Goal: Task Accomplishment & Management: Complete application form

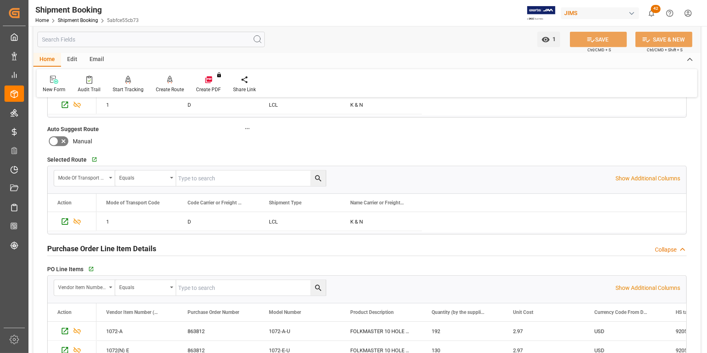
scroll to position [887, 0]
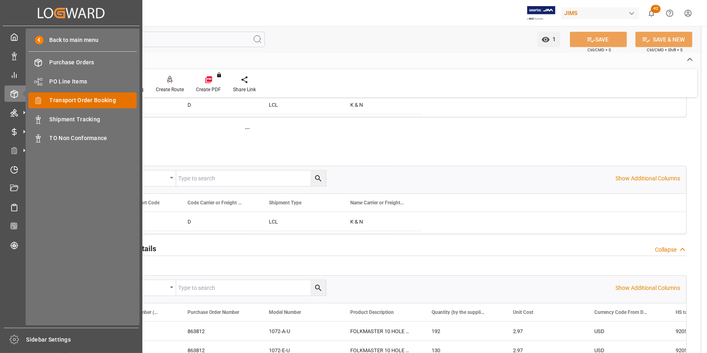
click at [78, 106] on div "Transport Order Booking Transport Order Booking" at bounding box center [82, 100] width 108 height 16
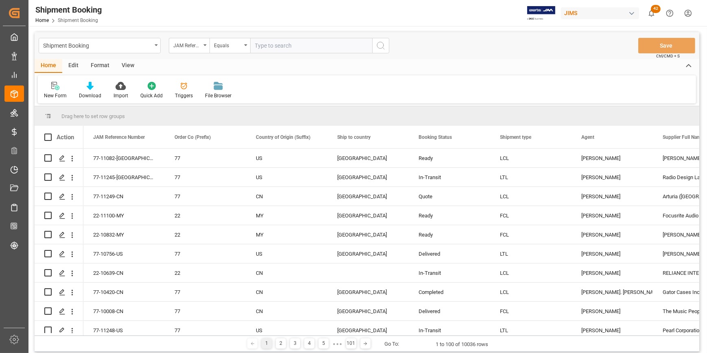
click at [255, 48] on input "text" at bounding box center [311, 45] width 122 height 15
type input "22-10728-CN"
click at [378, 49] on icon "search button" at bounding box center [381, 46] width 10 height 10
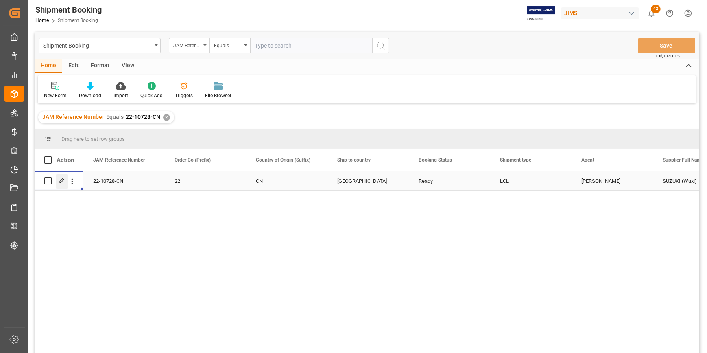
click at [59, 179] on icon "Press SPACE to select this row." at bounding box center [62, 181] width 7 height 7
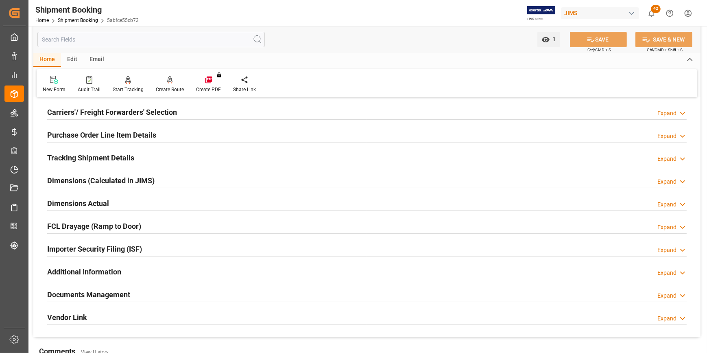
drag, startPoint x: 105, startPoint y: 248, endPoint x: 129, endPoint y: 244, distance: 23.9
click at [109, 248] on h2 "Importer Security Filing (ISF)" at bounding box center [94, 248] width 95 height 11
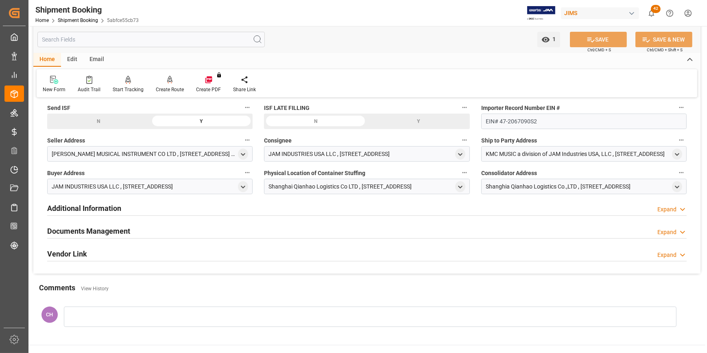
scroll to position [259, 0]
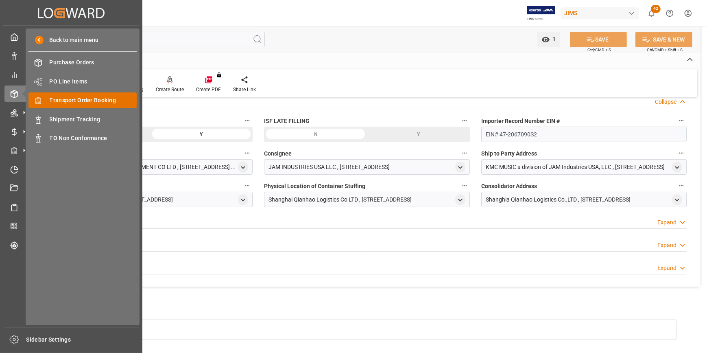
click at [81, 101] on span "Transport Order Booking" at bounding box center [93, 100] width 87 height 9
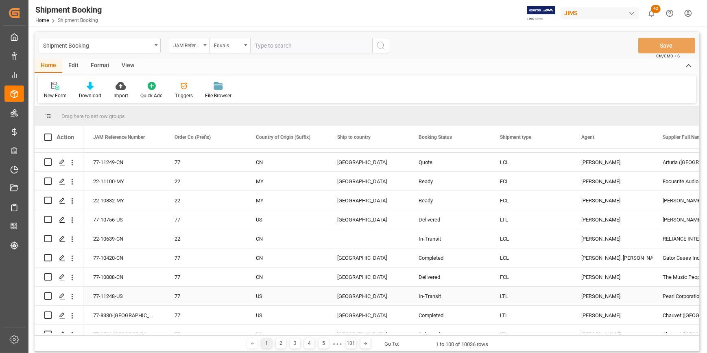
scroll to position [111, 0]
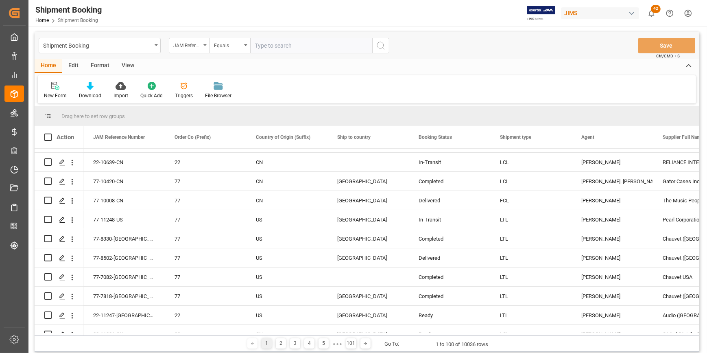
click at [261, 45] on input "text" at bounding box center [311, 45] width 122 height 15
paste input "22-10963-ID"
type input "22-10963-ID"
click at [377, 44] on circle "search button" at bounding box center [380, 45] width 7 height 7
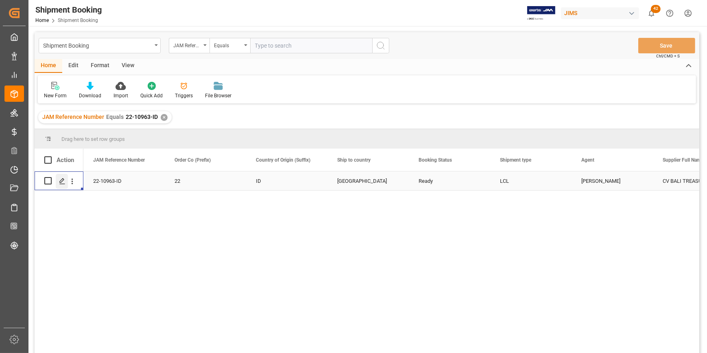
click at [60, 184] on icon "Press SPACE to select this row." at bounding box center [62, 181] width 7 height 7
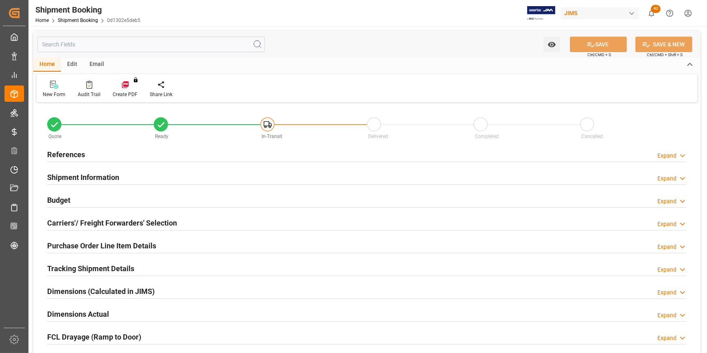
type input "0"
type input "[DATE]"
click at [59, 150] on h2 "References" at bounding box center [66, 154] width 38 height 11
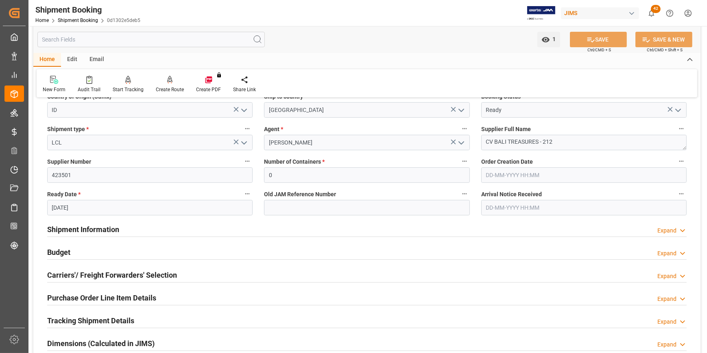
drag, startPoint x: 72, startPoint y: 232, endPoint x: 81, endPoint y: 231, distance: 8.5
click at [73, 232] on h2 "Shipment Information" at bounding box center [83, 229] width 72 height 11
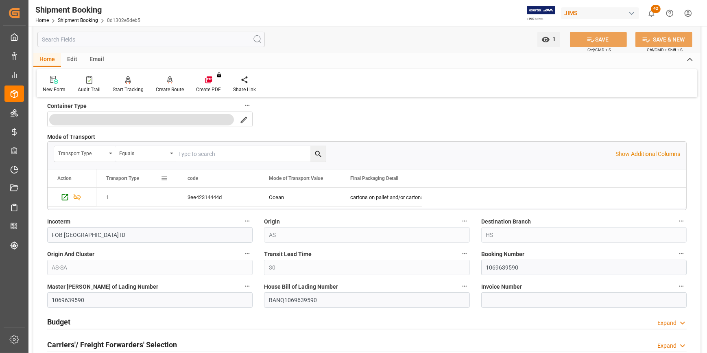
scroll to position [517, 0]
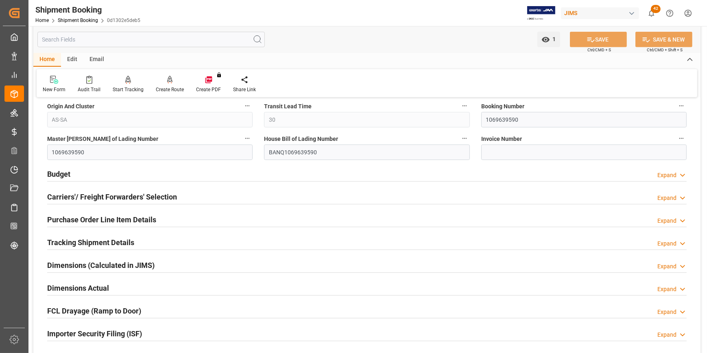
drag, startPoint x: 95, startPoint y: 200, endPoint x: 143, endPoint y: 199, distance: 47.6
click at [95, 200] on h2 "Carriers'/ Freight Forwarders' Selection" at bounding box center [112, 196] width 130 height 11
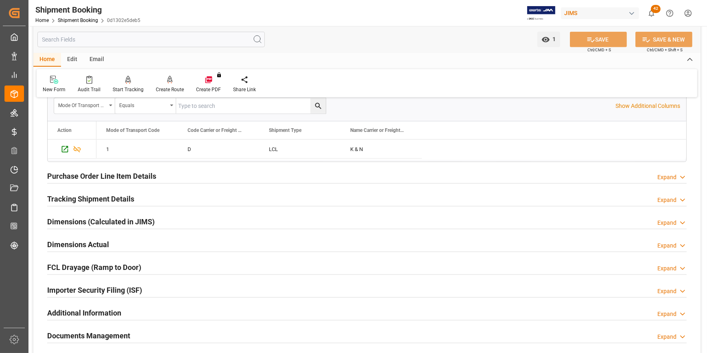
scroll to position [776, 0]
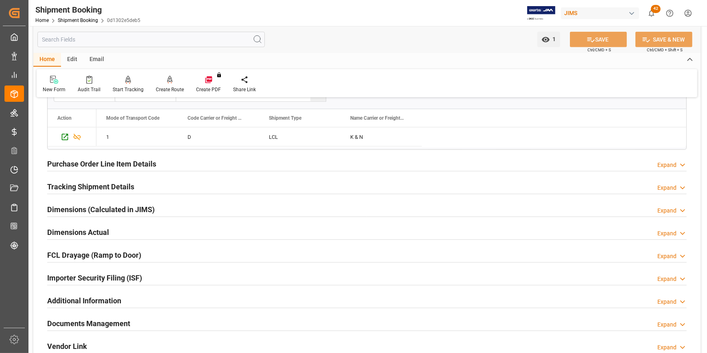
click at [89, 321] on h2 "Documents Management" at bounding box center [88, 323] width 83 height 11
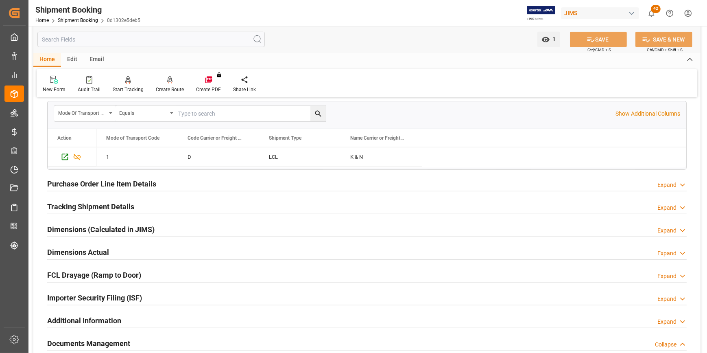
scroll to position [746, 0]
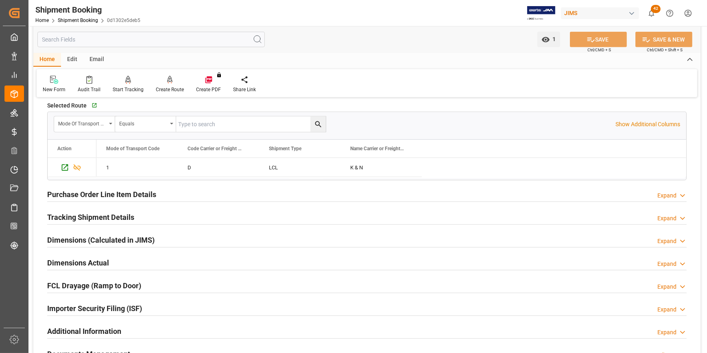
click at [71, 199] on div "Purchase Order Line Item Details" at bounding box center [101, 193] width 109 height 15
click at [121, 189] on h2 "Purchase Order Line Item Details" at bounding box center [101, 194] width 109 height 11
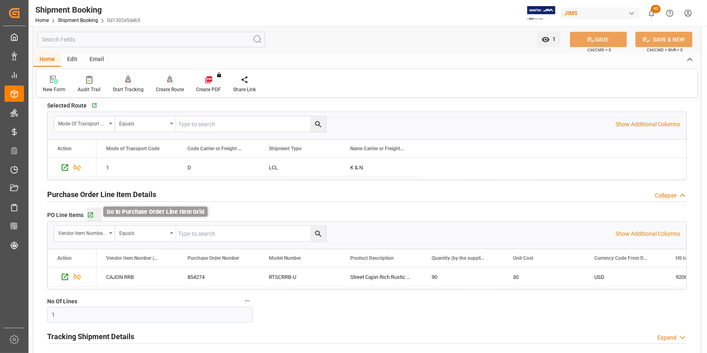
click at [92, 214] on icon "button" at bounding box center [90, 214] width 5 height 5
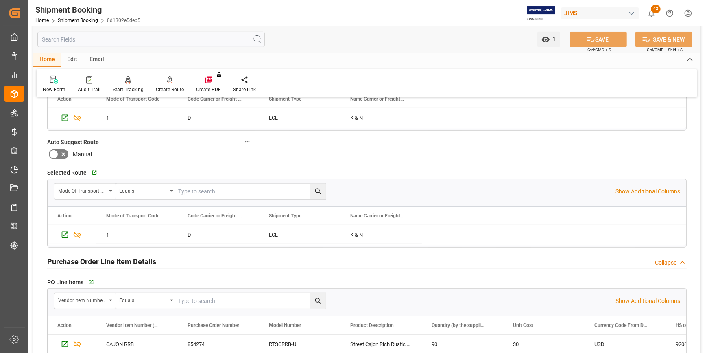
scroll to position [672, 0]
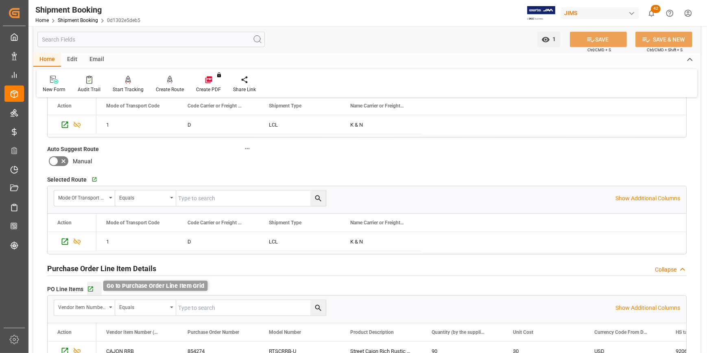
click at [89, 287] on icon "button" at bounding box center [90, 288] width 7 height 7
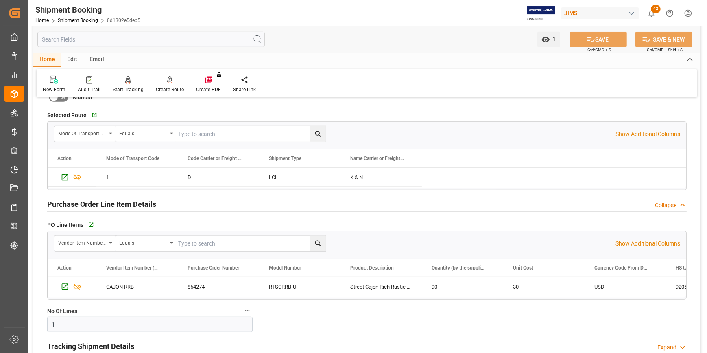
scroll to position [746, 0]
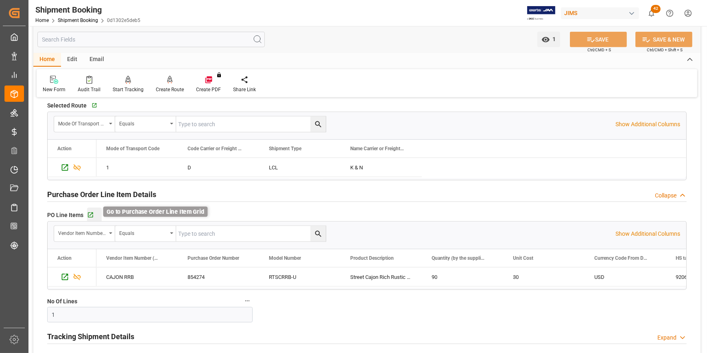
click at [89, 212] on icon "button" at bounding box center [90, 214] width 7 height 7
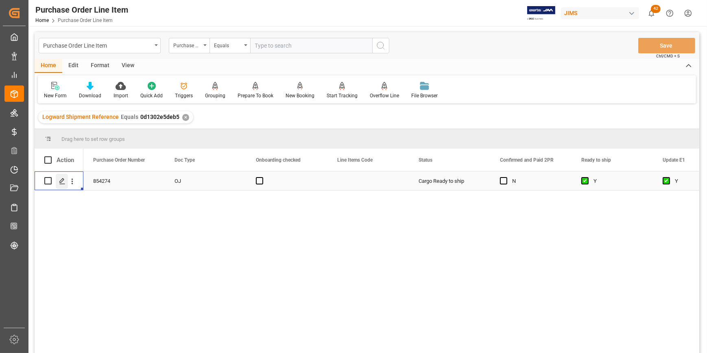
click at [59, 182] on icon "Press SPACE to select this row." at bounding box center [62, 181] width 7 height 7
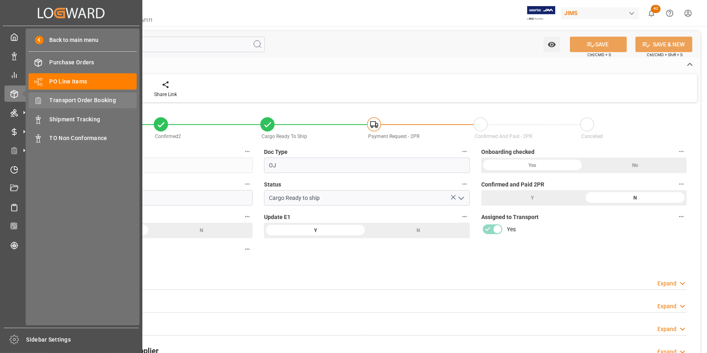
click at [104, 101] on span "Transport Order Booking" at bounding box center [93, 100] width 87 height 9
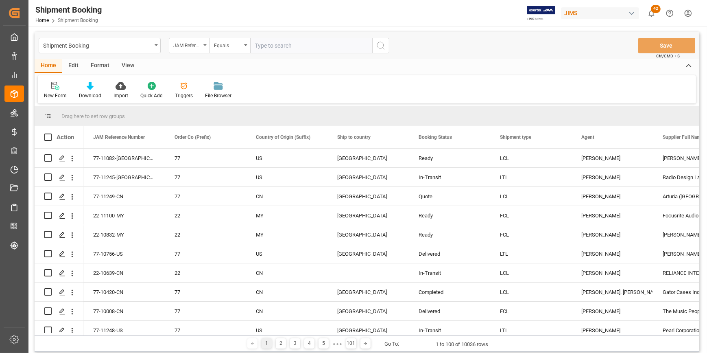
click at [271, 45] on input "text" at bounding box center [311, 45] width 122 height 15
type input "22-10963-ID"
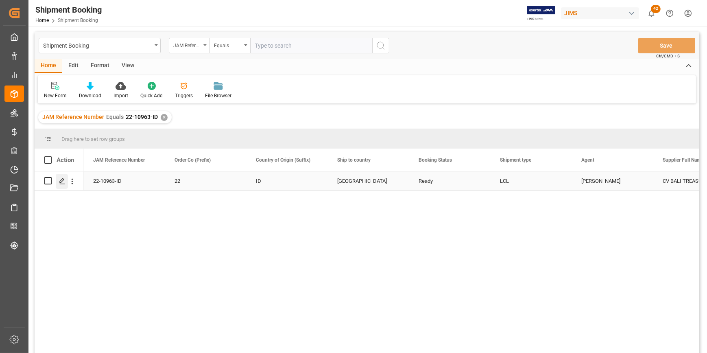
click at [59, 179] on icon "Press SPACE to select this row." at bounding box center [62, 181] width 7 height 7
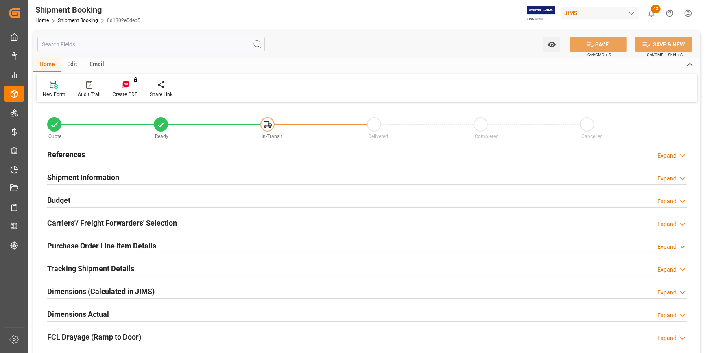
type input "1"
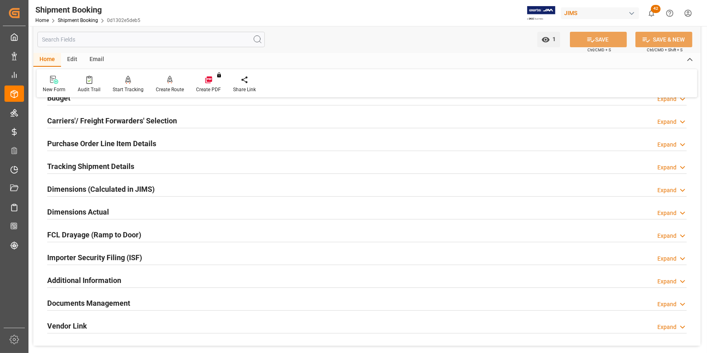
scroll to position [111, 0]
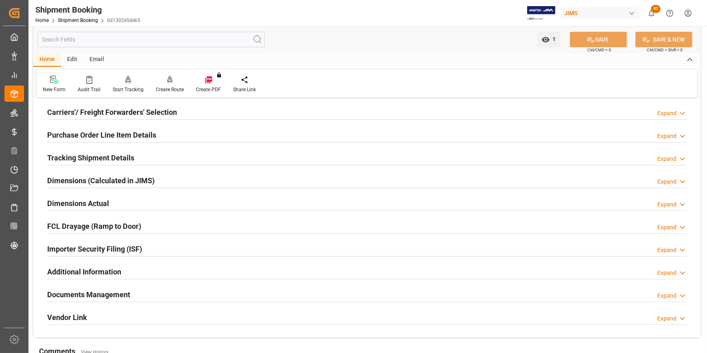
click at [110, 246] on h2 "Importer Security Filing (ISF)" at bounding box center [94, 248] width 95 height 11
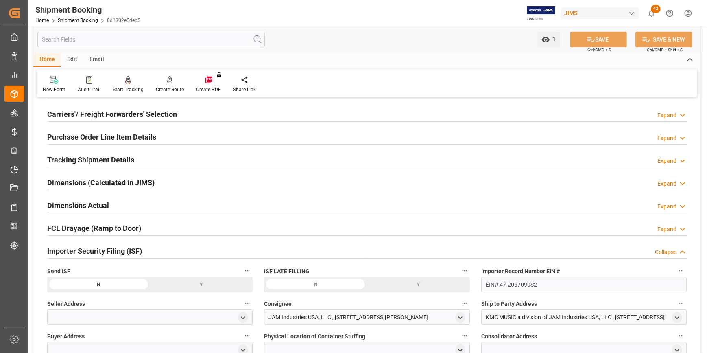
scroll to position [74, 0]
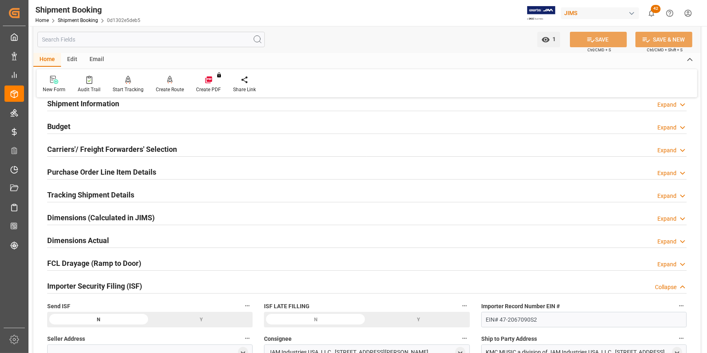
click at [117, 168] on h2 "Purchase Order Line Item Details" at bounding box center [101, 171] width 109 height 11
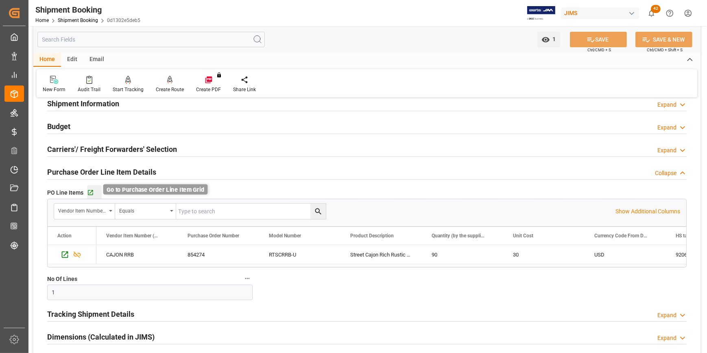
click at [88, 192] on icon "button" at bounding box center [90, 192] width 7 height 7
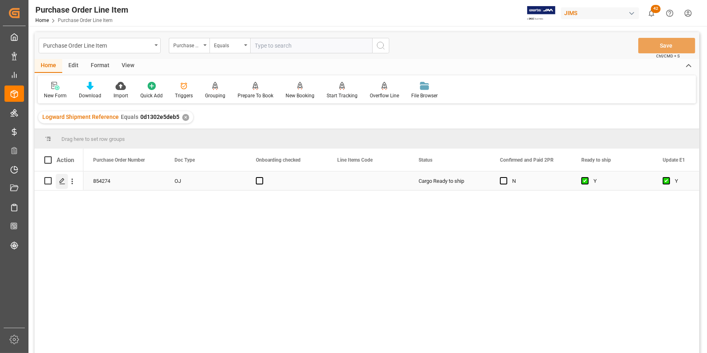
click at [62, 183] on line "Press SPACE to select this row." at bounding box center [62, 183] width 5 height 0
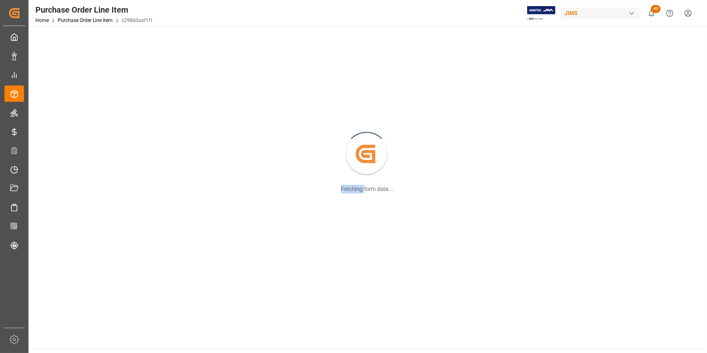
click at [62, 183] on div "Created by potrace 1.15, written by Peter Selinger 2001-2017 Fetching form data…" at bounding box center [366, 154] width 667 height 247
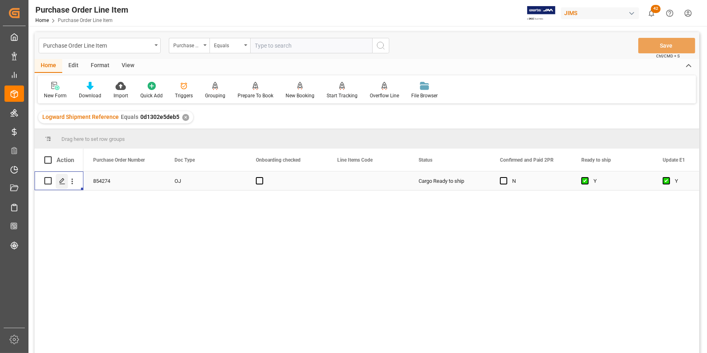
click at [63, 183] on icon "Press SPACE to select this row." at bounding box center [62, 181] width 7 height 7
click at [126, 69] on div "View" at bounding box center [127, 66] width 25 height 14
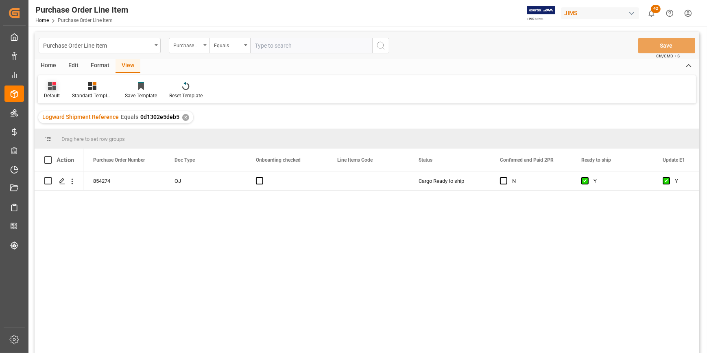
click at [57, 92] on div "Default" at bounding box center [52, 95] width 16 height 7
click at [74, 134] on div "ISF Manufacturer Info." at bounding box center [83, 131] width 71 height 9
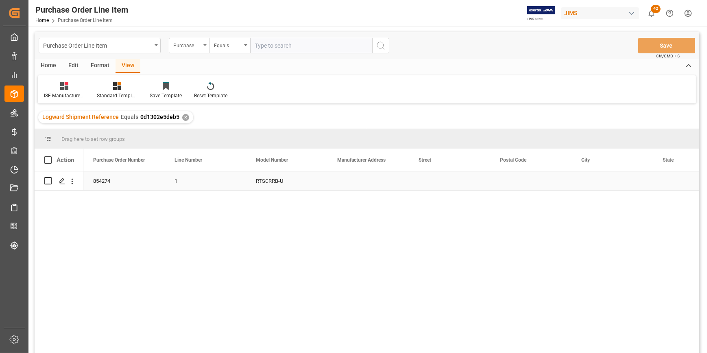
click at [378, 179] on div "Press SPACE to select this row." at bounding box center [367, 180] width 81 height 19
click at [378, 180] on div "Press SPACE to select this row." at bounding box center [367, 180] width 81 height 19
click at [347, 190] on input "Press SPACE to select this row." at bounding box center [368, 185] width 68 height 15
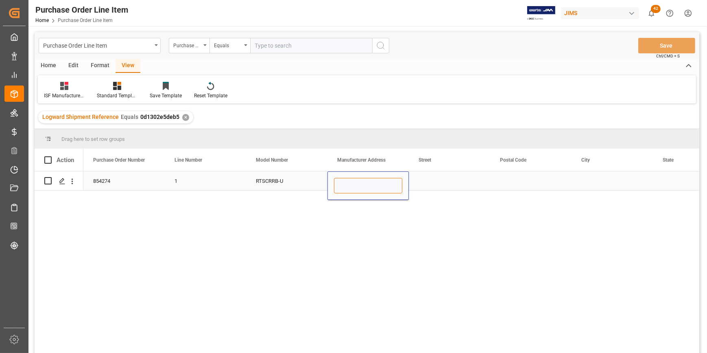
paste input "Bali Treasures - Drum Factory"
type input "Bali Treasures - Drum Factory"
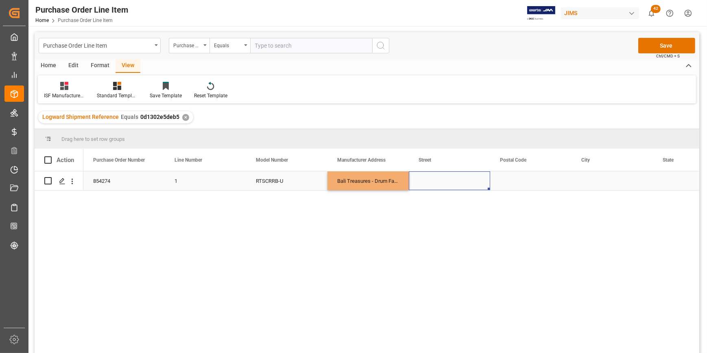
click at [442, 182] on div "Press SPACE to select this row." at bounding box center [449, 180] width 81 height 19
click at [442, 183] on div "Press SPACE to select this row." at bounding box center [449, 180] width 81 height 19
click at [442, 183] on input "Press SPACE to select this row." at bounding box center [449, 185] width 68 height 15
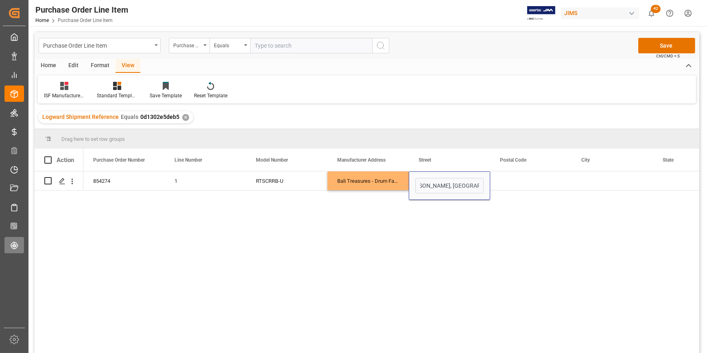
type input "Jl. [PERSON_NAME], [GEOGRAPHIC_DATA], [GEOGRAPHIC_DATA]"
click at [456, 189] on input "Jl. [PERSON_NAME], [GEOGRAPHIC_DATA], [GEOGRAPHIC_DATA]" at bounding box center [449, 185] width 68 height 15
click at [447, 187] on input "Jl. [PERSON_NAME], [GEOGRAPHIC_DATA], [GEOGRAPHIC_DATA]" at bounding box center [449, 185] width 68 height 15
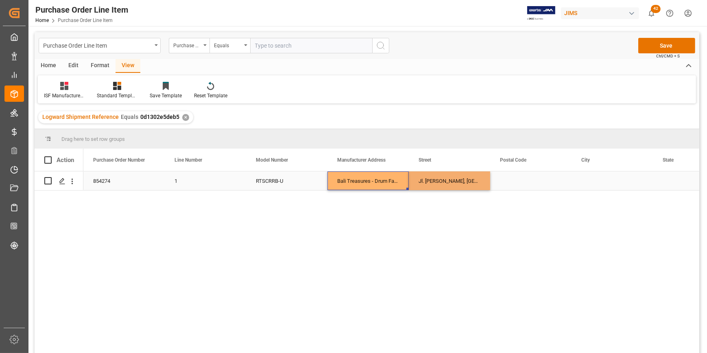
click at [351, 173] on div "Bali Treasures - Drum Factory" at bounding box center [367, 180] width 81 height 19
click at [349, 166] on div "Manufacturer Address" at bounding box center [364, 159] width 54 height 22
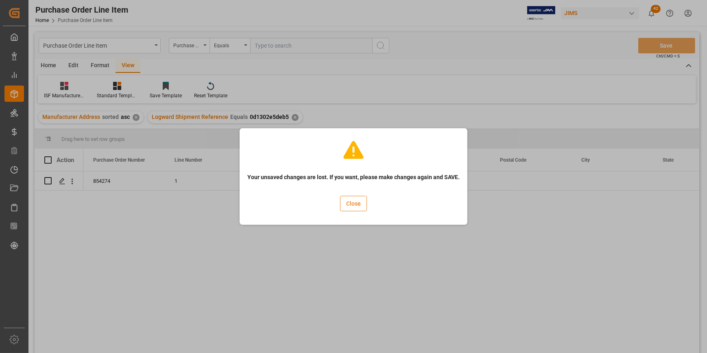
click at [349, 203] on button "Close" at bounding box center [353, 203] width 27 height 15
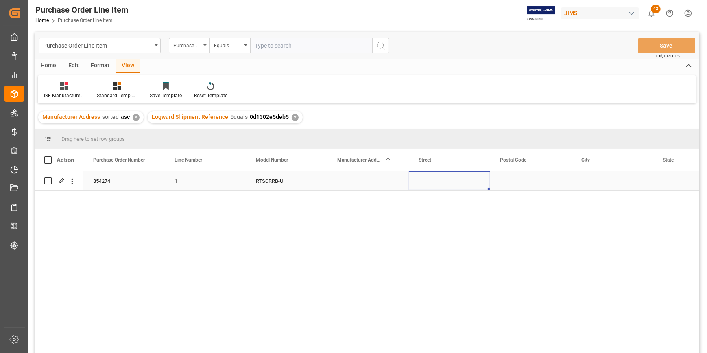
click at [431, 180] on div "Press SPACE to select this row." at bounding box center [449, 180] width 81 height 19
click at [435, 181] on div "Press SPACE to select this row." at bounding box center [449, 180] width 81 height 19
click at [435, 181] on input "Press SPACE to select this row." at bounding box center [449, 185] width 68 height 15
paste input "Jl. [GEOGRAPHIC_DATA], [GEOGRAPHIC_DATA], Ubud Peliatan, [GEOGRAPHIC_DATA], [GE…"
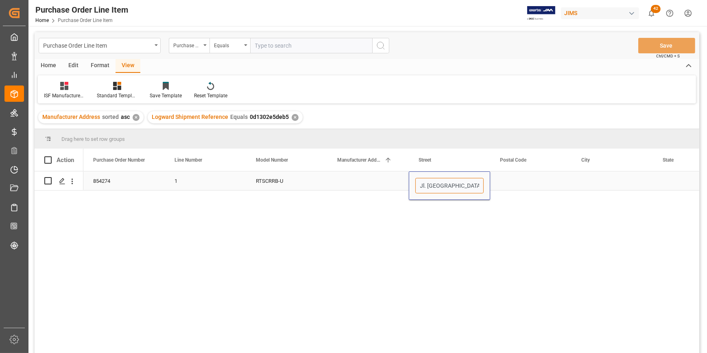
scroll to position [0, 115]
type input "Jl. [GEOGRAPHIC_DATA], [GEOGRAPHIC_DATA], Ubud Peliatan, [GEOGRAPHIC_DATA], [GE…"
click at [385, 212] on div "854274 1 RTSCRRB-U Jl. [GEOGRAPHIC_DATA], [GEOGRAPHIC_DATA], Ubud Peliatan, [GE…" at bounding box center [391, 264] width 616 height 187
click at [344, 185] on div "Press SPACE to select this row." at bounding box center [367, 180] width 81 height 19
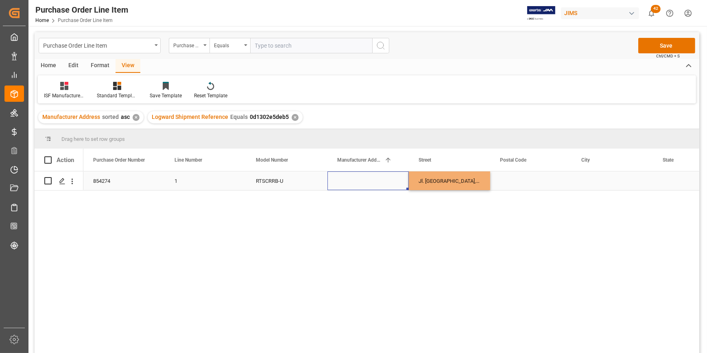
click at [345, 182] on div "Press SPACE to select this row." at bounding box center [367, 180] width 81 height 19
click at [207, 307] on div "854274 1 RTSCRRB-U Jl. [GEOGRAPHIC_DATA], [GEOGRAPHIC_DATA], Ubud Peliatan, [GE…" at bounding box center [391, 264] width 616 height 187
click at [348, 185] on input "Press SPACE to select this row." at bounding box center [368, 185] width 68 height 15
click at [351, 189] on input "Press SPACE to select this row." at bounding box center [368, 185] width 68 height 15
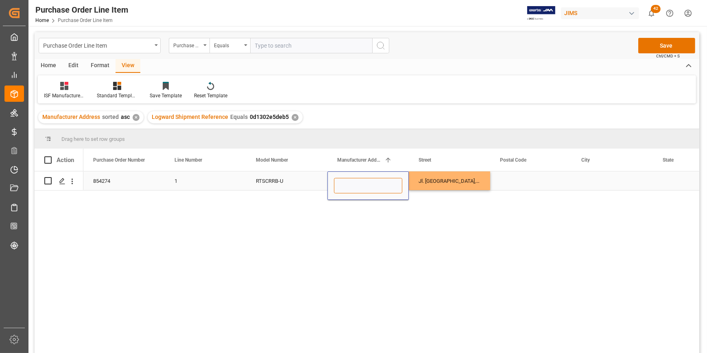
paste input "Bali Treasures - Drum Factory"
type input "Bali Treasures - Drum Factory"
click at [351, 221] on div "854274 1 RTSCRRB-U Bali Treasures - Drum Factory Jl. [GEOGRAPHIC_DATA], [GEOGRA…" at bounding box center [391, 264] width 616 height 187
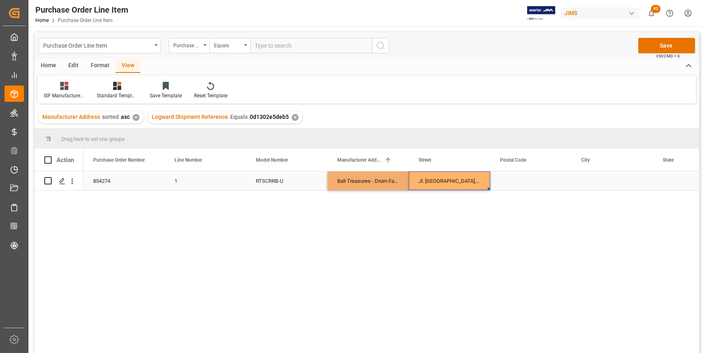
click at [424, 181] on div "Jl. [GEOGRAPHIC_DATA], [GEOGRAPHIC_DATA], Ubud Peliatan, [GEOGRAPHIC_DATA], [GE…" at bounding box center [449, 180] width 81 height 19
click at [431, 183] on div "Jl. [GEOGRAPHIC_DATA], [GEOGRAPHIC_DATA], Ubud Peliatan, [GEOGRAPHIC_DATA], [GE…" at bounding box center [449, 180] width 81 height 19
click at [419, 179] on div "Jl. [GEOGRAPHIC_DATA], [GEOGRAPHIC_DATA], Ubud Peliatan, [GEOGRAPHIC_DATA], [GE…" at bounding box center [449, 180] width 81 height 19
click at [419, 179] on input "Jl. [GEOGRAPHIC_DATA], [GEOGRAPHIC_DATA], Ubud Peliatan, [GEOGRAPHIC_DATA], [GE…" at bounding box center [449, 185] width 68 height 15
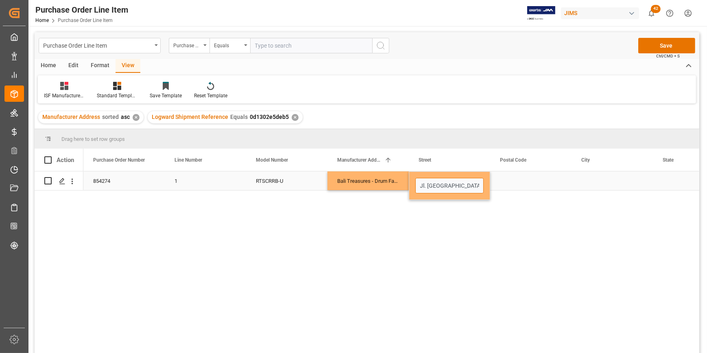
click at [427, 189] on input "Jl. [GEOGRAPHIC_DATA], [GEOGRAPHIC_DATA], Ubud Peliatan, [GEOGRAPHIC_DATA], [GE…" at bounding box center [449, 185] width 68 height 15
click at [427, 187] on input "Jl. [GEOGRAPHIC_DATA], [GEOGRAPHIC_DATA], Ubud Peliatan, [GEOGRAPHIC_DATA], [GE…" at bounding box center [449, 185] width 68 height 15
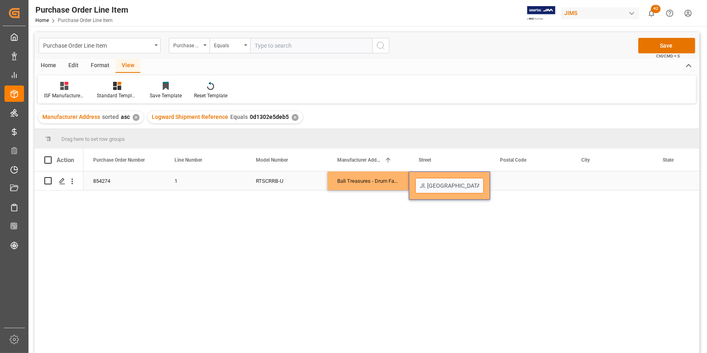
click at [427, 187] on input "Jl. [GEOGRAPHIC_DATA], [GEOGRAPHIC_DATA], Ubud Peliatan, [GEOGRAPHIC_DATA], [GE…" at bounding box center [449, 185] width 68 height 15
paste input "Jl. Raya Andong, [GEOGRAPHIC_DATA], Ubud Peliatan, [GEOGRAPHIC_DATA], [GEOGRAPH…"
type input "Jl. Raya Andong, [GEOGRAPHIC_DATA], Ubud Peliatan, [GEOGRAPHIC_DATA], [GEOGRAPH…"
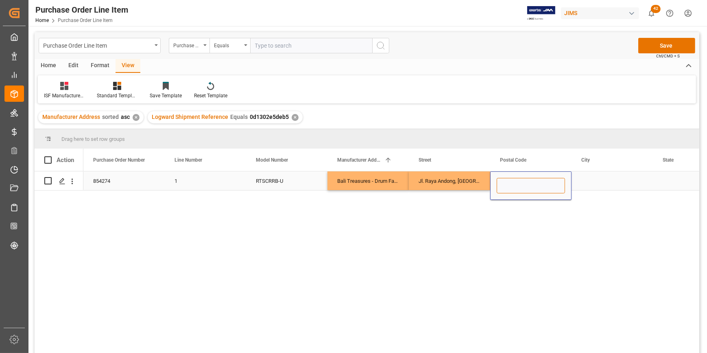
click at [507, 187] on input "Press SPACE to select this row." at bounding box center [531, 185] width 68 height 15
click at [520, 188] on input "Press SPACE to select this row." at bounding box center [531, 185] width 68 height 15
paste input "80571"
type input "80571"
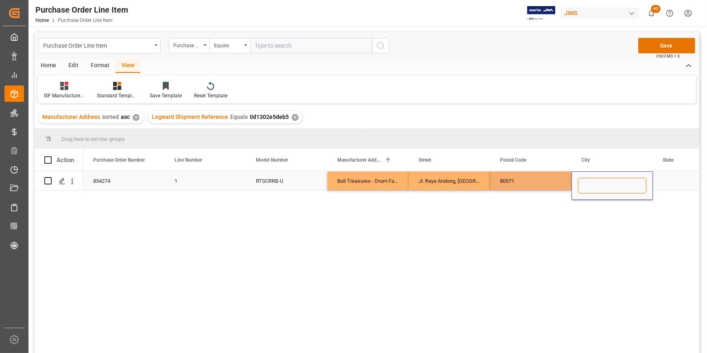
click at [593, 179] on input "Press SPACE to select this row." at bounding box center [612, 185] width 68 height 15
click at [598, 182] on input "Press SPACE to select this row." at bounding box center [612, 185] width 68 height 15
paste input "[GEOGRAPHIC_DATA]"
type input "[GEOGRAPHIC_DATA]"
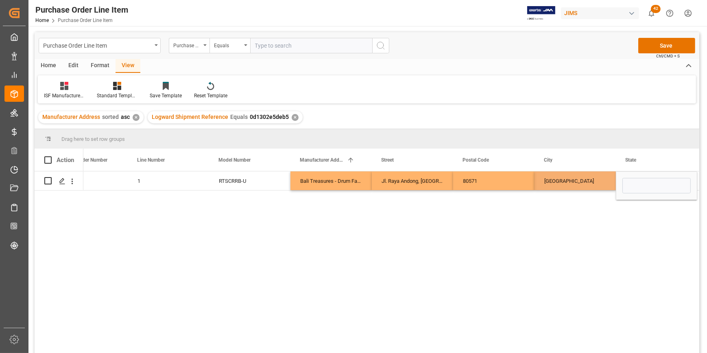
click at [588, 221] on div "854274 1 RTSCRRB-U Bali Treasures - Drum Factory Jl. [GEOGRAPHIC_DATA], [GEOGRA…" at bounding box center [391, 264] width 616 height 187
click at [636, 187] on input "Press SPACE to select this row." at bounding box center [656, 185] width 68 height 15
click at [410, 184] on div "Jl. Raya Andong, [GEOGRAPHIC_DATA], Ubud Peliatan, [GEOGRAPHIC_DATA], [GEOGRAPH…" at bounding box center [412, 180] width 81 height 19
click at [555, 177] on div "[GEOGRAPHIC_DATA]" at bounding box center [574, 180] width 81 height 19
click at [550, 181] on div "[GEOGRAPHIC_DATA]" at bounding box center [574, 180] width 81 height 19
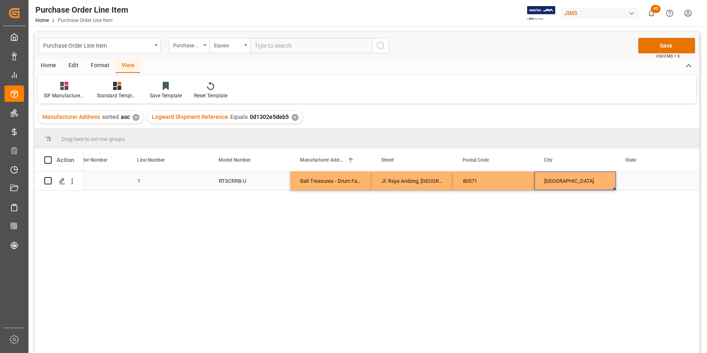
click at [550, 181] on div "[GEOGRAPHIC_DATA]" at bounding box center [574, 180] width 81 height 19
click at [550, 181] on input "[GEOGRAPHIC_DATA]" at bounding box center [575, 185] width 68 height 15
type input "[GEOGRAPHIC_DATA]"
click at [630, 185] on div "Press SPACE to select this row." at bounding box center [656, 180] width 81 height 19
click at [632, 184] on div "Press SPACE to select this row." at bounding box center [656, 180] width 81 height 19
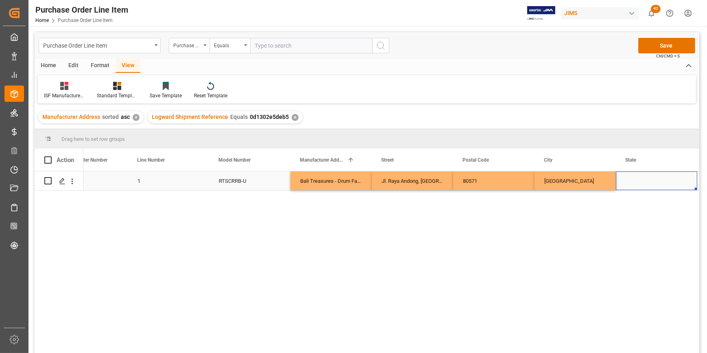
click at [632, 184] on div "Press SPACE to select this row." at bounding box center [656, 180] width 81 height 19
click at [632, 184] on input "Press SPACE to select this row." at bounding box center [656, 185] width 68 height 15
type input "b"
type input "[GEOGRAPHIC_DATA]"
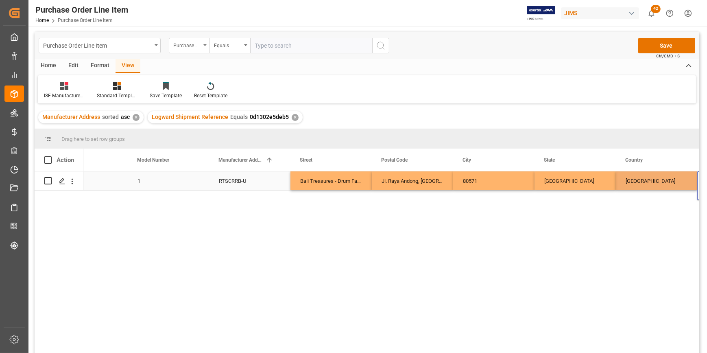
scroll to position [0, 118]
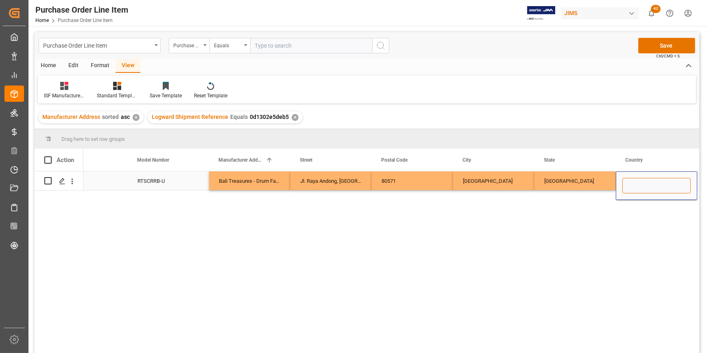
click at [632, 184] on input "Press SPACE to select this row." at bounding box center [656, 185] width 68 height 15
type input "ID"
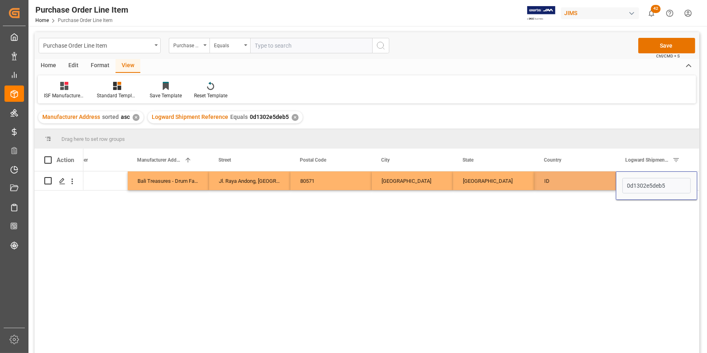
drag, startPoint x: 567, startPoint y: 227, endPoint x: 551, endPoint y: 225, distance: 15.2
click at [565, 227] on div "1 RTSCRRB-U Bali Treasures - Drum Factory Jl. [GEOGRAPHIC_DATA], [GEOGRAPHIC_DA…" at bounding box center [391, 264] width 616 height 187
click at [167, 181] on div "Bali Treasures - Drum Factory" at bounding box center [168, 180] width 81 height 19
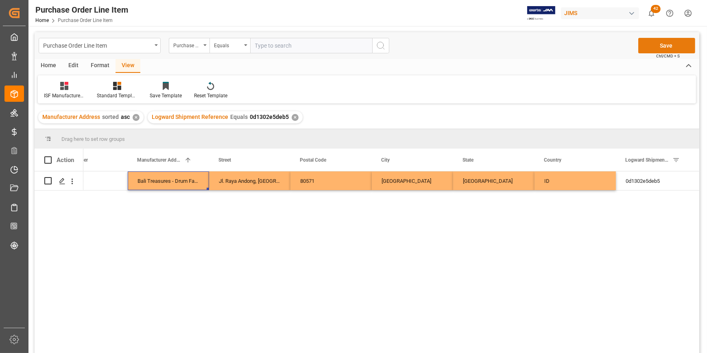
click at [666, 45] on button "Save" at bounding box center [666, 45] width 57 height 15
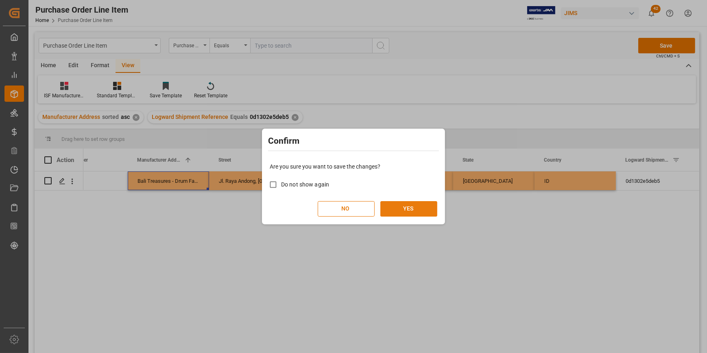
click at [406, 212] on button "YES" at bounding box center [408, 208] width 57 height 15
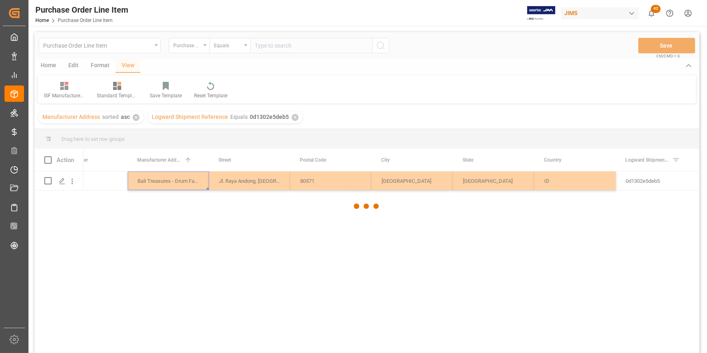
drag, startPoint x: 516, startPoint y: 216, endPoint x: 295, endPoint y: 216, distance: 221.6
click at [516, 216] on div at bounding box center [367, 206] width 665 height 348
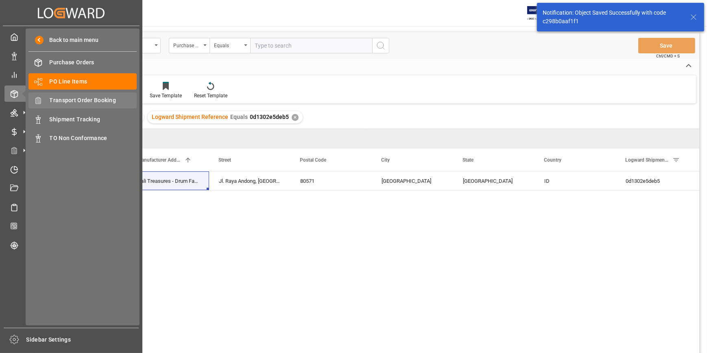
click at [82, 100] on span "Transport Order Booking" at bounding box center [93, 100] width 87 height 9
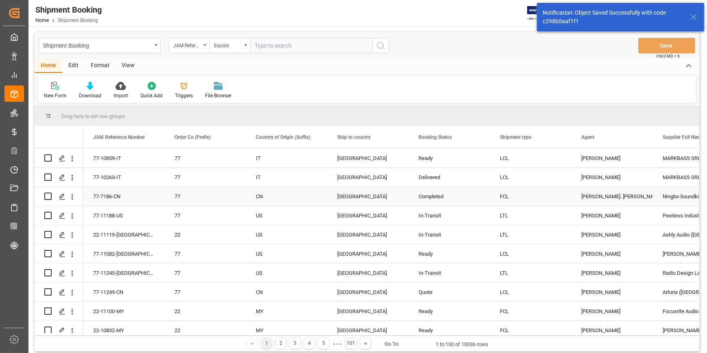
click at [317, 198] on div "CN" at bounding box center [287, 196] width 62 height 19
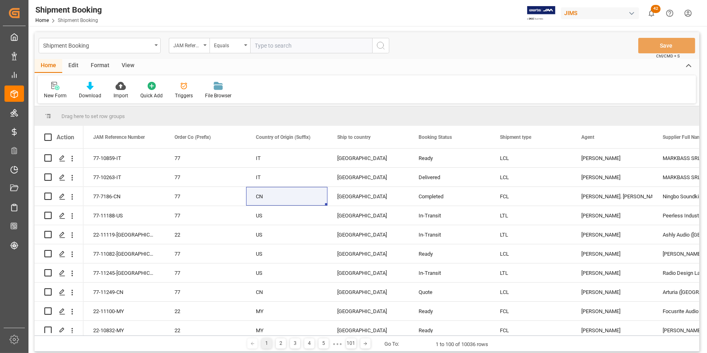
click at [287, 43] on input "text" at bounding box center [311, 45] width 122 height 15
paste input "22-10963-ID"
type input "22-10963-ID"
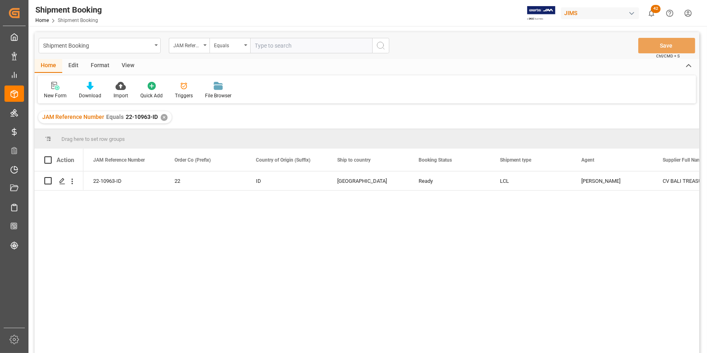
drag, startPoint x: 249, startPoint y: 269, endPoint x: 133, endPoint y: 209, distance: 130.6
click at [243, 266] on div "22-10963-ID 22 ID [GEOGRAPHIC_DATA] Ready LCL [PERSON_NAME] CV BALI TREASURES -…" at bounding box center [391, 264] width 616 height 187
click at [61, 184] on icon "Press SPACE to select this row." at bounding box center [62, 181] width 7 height 7
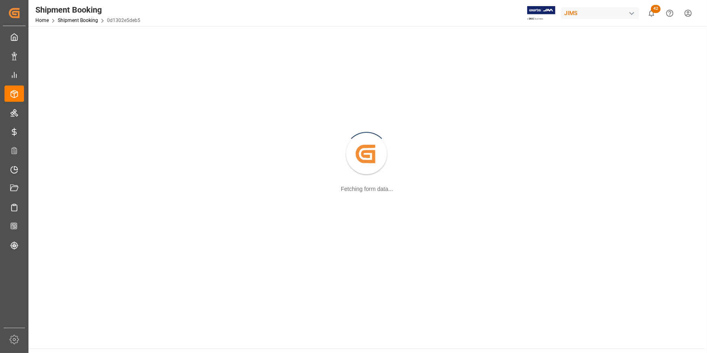
click at [61, 184] on div "Created by potrace 1.15, written by [PERSON_NAME] [DATE]-[DATE] Fetching form d…" at bounding box center [366, 154] width 667 height 247
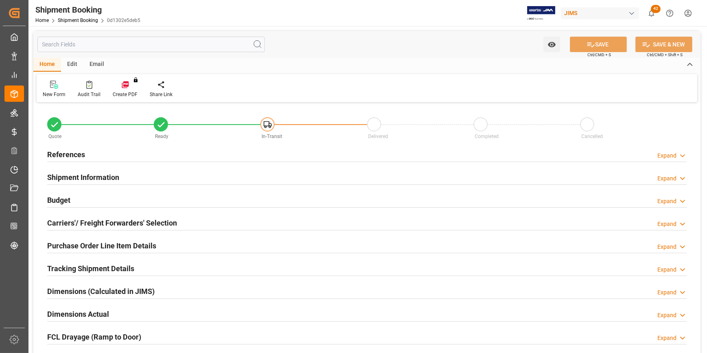
type input "0"
type input "[DATE]"
click at [70, 151] on h2 "References" at bounding box center [66, 154] width 38 height 11
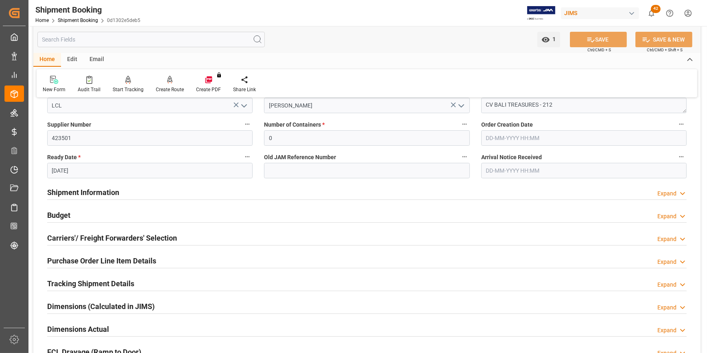
scroll to position [185, 0]
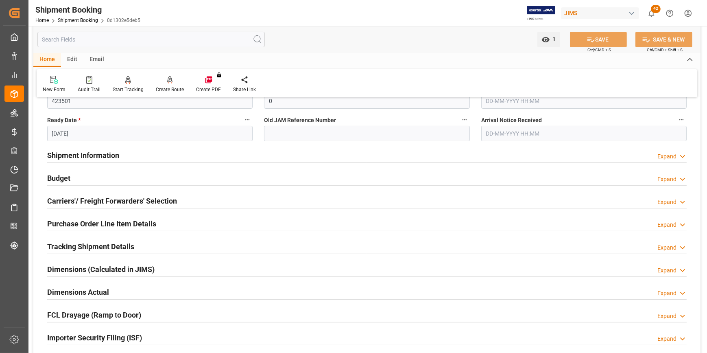
click at [67, 147] on div "Shipment Information" at bounding box center [83, 154] width 72 height 15
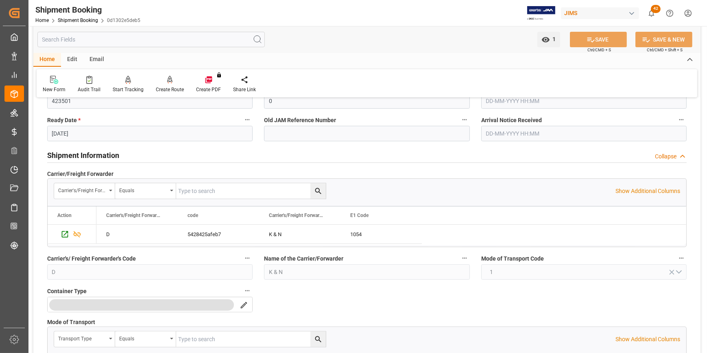
click at [74, 151] on h2 "Shipment Information" at bounding box center [83, 155] width 72 height 11
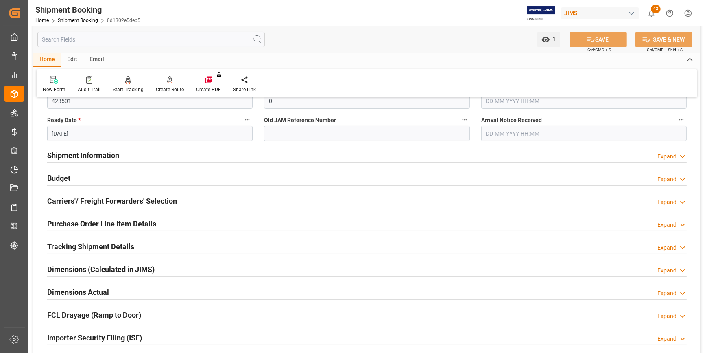
click at [76, 153] on h2 "Shipment Information" at bounding box center [83, 155] width 72 height 11
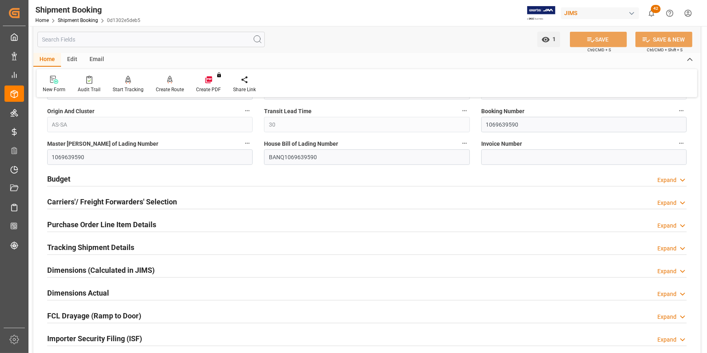
scroll to position [517, 0]
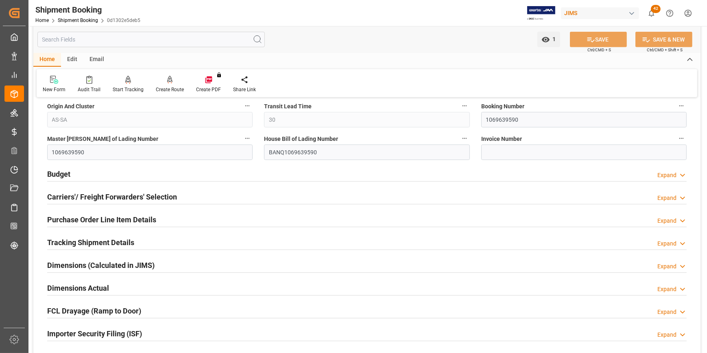
click at [49, 177] on h2 "Budget" at bounding box center [58, 173] width 23 height 11
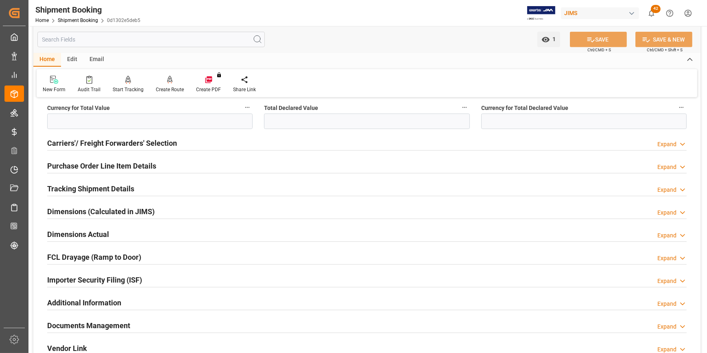
scroll to position [776, 0]
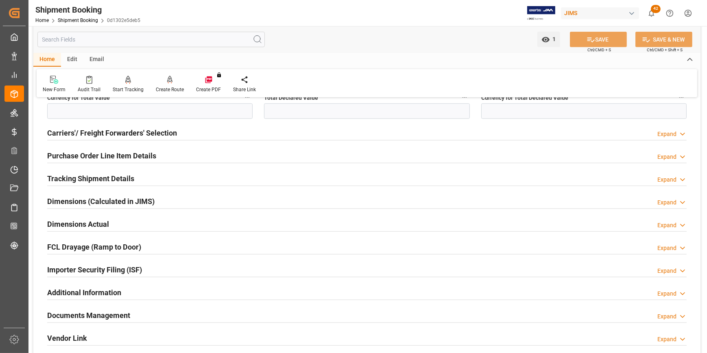
click at [113, 309] on h2 "Documents Management" at bounding box center [88, 314] width 83 height 11
click at [139, 261] on div "Importer Security Filing (ISF)" at bounding box center [94, 268] width 95 height 15
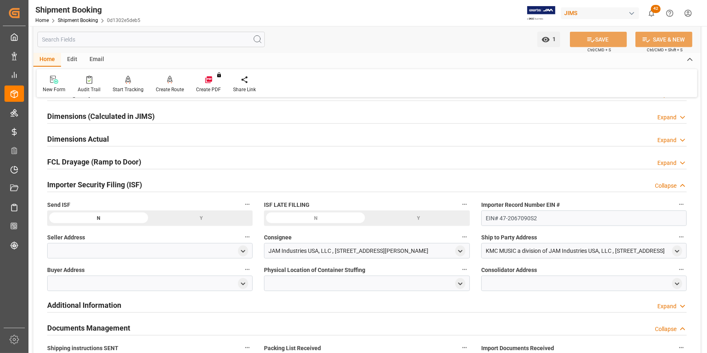
scroll to position [887, 0]
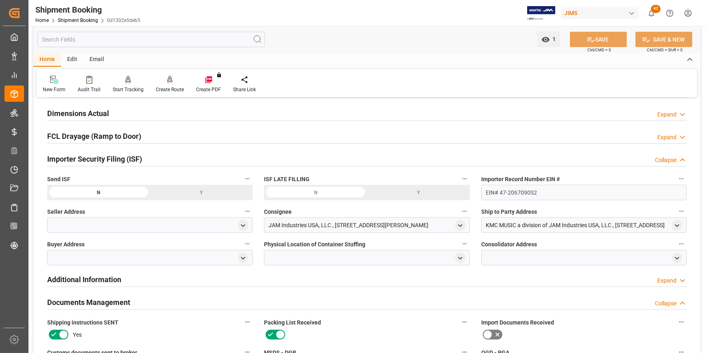
click at [83, 219] on div at bounding box center [149, 224] width 205 height 15
click at [240, 225] on icon "open menu" at bounding box center [243, 225] width 7 height 7
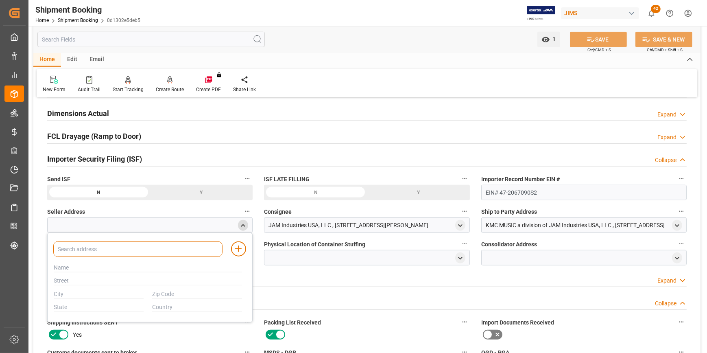
click at [75, 249] on input at bounding box center [137, 248] width 169 height 15
type input "bali"
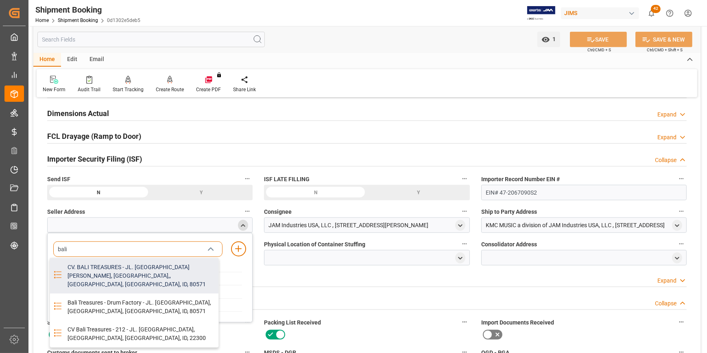
click at [148, 265] on div "CV. BALI TREASURES - JL. [GEOGRAPHIC_DATA][PERSON_NAME], [GEOGRAPHIC_DATA],, [G…" at bounding box center [141, 275] width 156 height 35
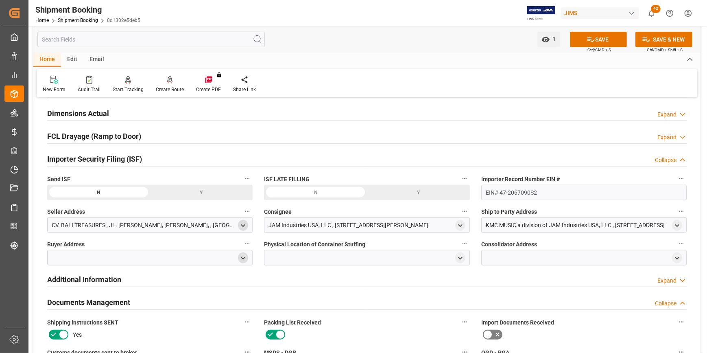
click at [245, 259] on icon "open menu" at bounding box center [243, 258] width 7 height 7
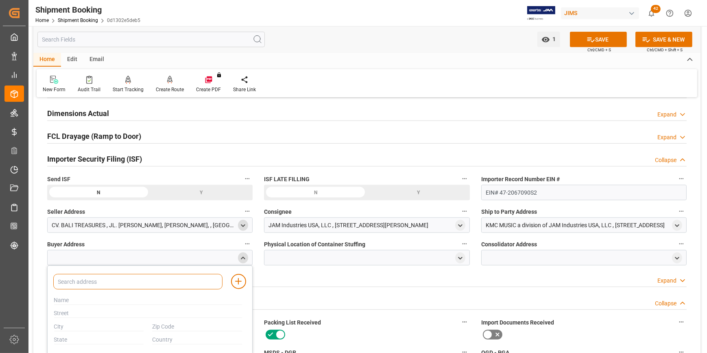
click at [116, 281] on input at bounding box center [137, 281] width 169 height 15
type input "jam"
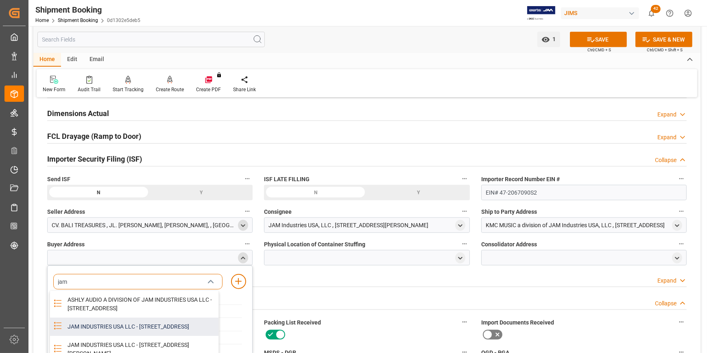
click at [101, 336] on div "JAM INDUSTRIES USA LLC - [STREET_ADDRESS]" at bounding box center [141, 326] width 156 height 18
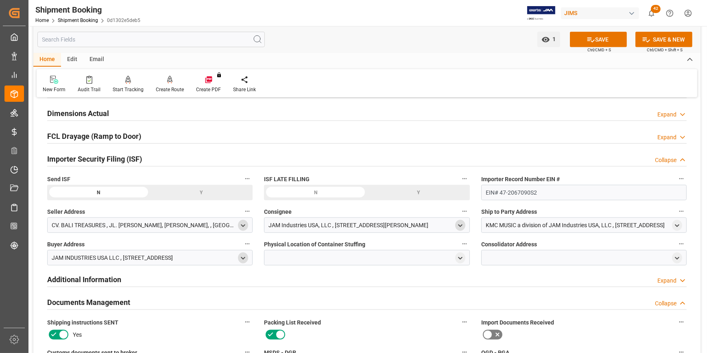
click at [460, 224] on icon "open menu" at bounding box center [460, 225] width 7 height 7
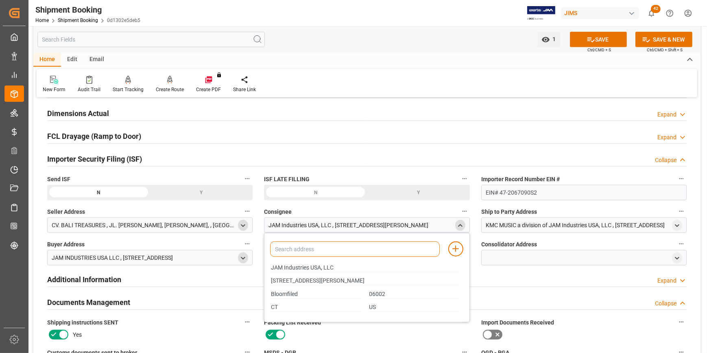
click at [295, 244] on input at bounding box center [354, 248] width 169 height 15
type input "jam"
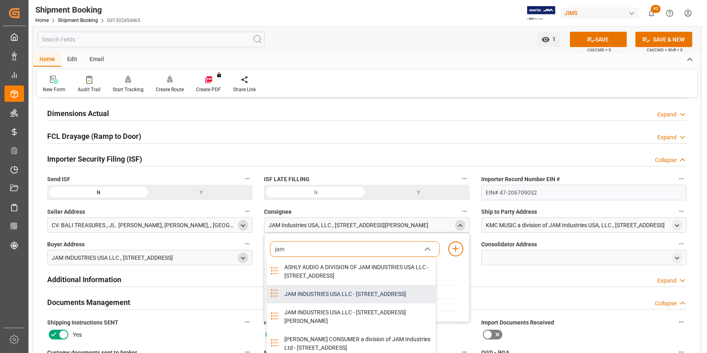
click at [346, 299] on div "JAM INDUSTRIES USA LLC - [STREET_ADDRESS]" at bounding box center [357, 294] width 156 height 18
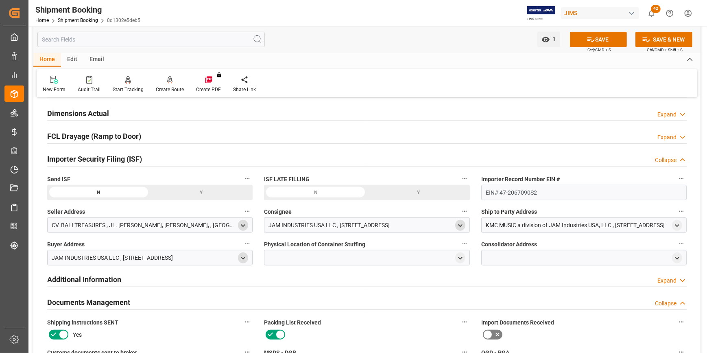
click at [316, 260] on div at bounding box center [366, 257] width 205 height 15
click at [307, 257] on div at bounding box center [366, 257] width 205 height 15
click at [458, 257] on icon "open menu" at bounding box center [460, 258] width 7 height 7
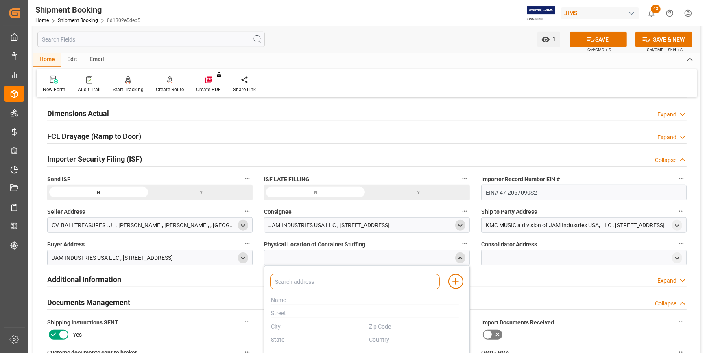
click at [339, 279] on input at bounding box center [354, 281] width 169 height 15
paste input "PT. [PERSON_NAME]"
type input "PT. [PERSON_NAME]"
click at [277, 300] on input "text" at bounding box center [365, 300] width 188 height 9
paste input "PT. [PERSON_NAME]"
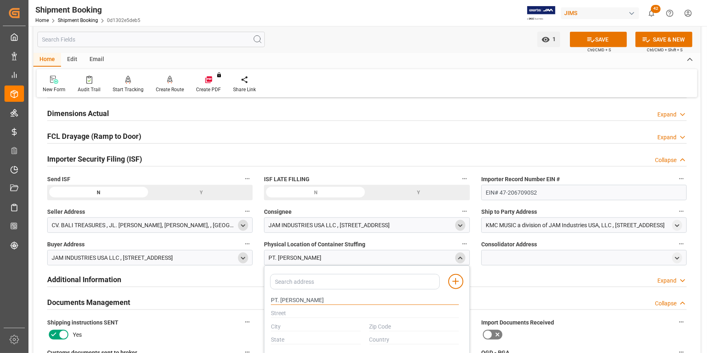
type input "PT. [PERSON_NAME]"
click at [306, 312] on input "text" at bounding box center [365, 313] width 188 height 9
click at [272, 313] on input "text" at bounding box center [365, 313] width 188 height 9
paste input "JL. [STREET_ADDRESS]"
type input "JL. [STREET_ADDRESS]"
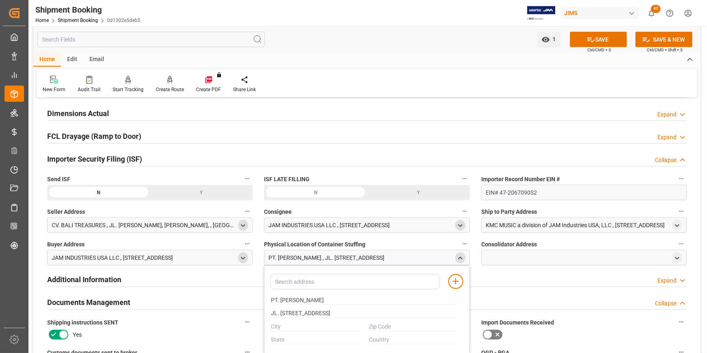
click at [284, 320] on div at bounding box center [315, 326] width 98 height 13
drag, startPoint x: 283, startPoint y: 322, endPoint x: 269, endPoint y: 324, distance: 14.3
click at [283, 322] on input "text" at bounding box center [316, 326] width 90 height 9
click at [283, 328] on input "text" at bounding box center [316, 326] width 90 height 9
paste input "[GEOGRAPHIC_DATA]"
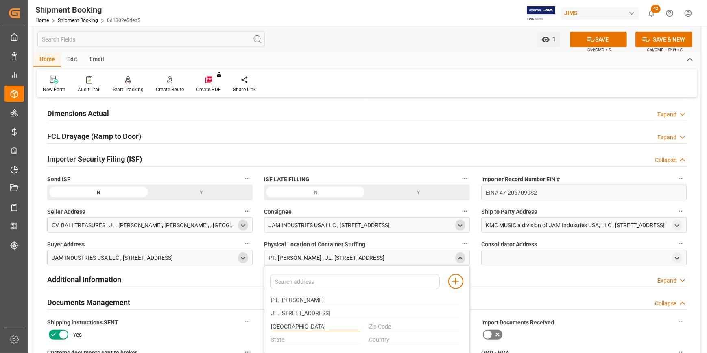
type input "[GEOGRAPHIC_DATA]"
click at [290, 340] on input "text" at bounding box center [316, 339] width 90 height 9
type input "e"
type input "[GEOGRAPHIC_DATA]"
click at [381, 335] on input "text" at bounding box center [414, 339] width 90 height 9
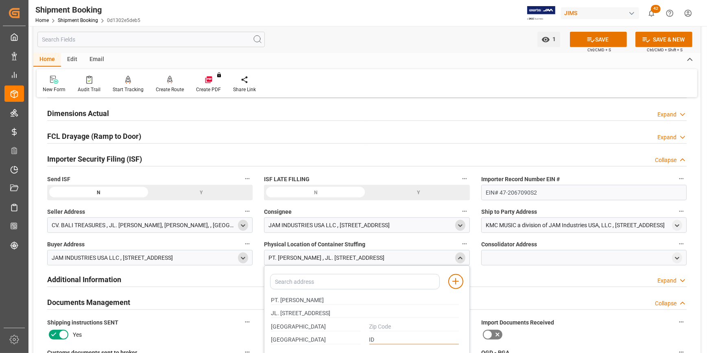
type input "ID"
click at [378, 326] on input "text" at bounding box center [414, 326] width 90 height 9
type input "36743"
click at [500, 257] on div at bounding box center [583, 257] width 205 height 15
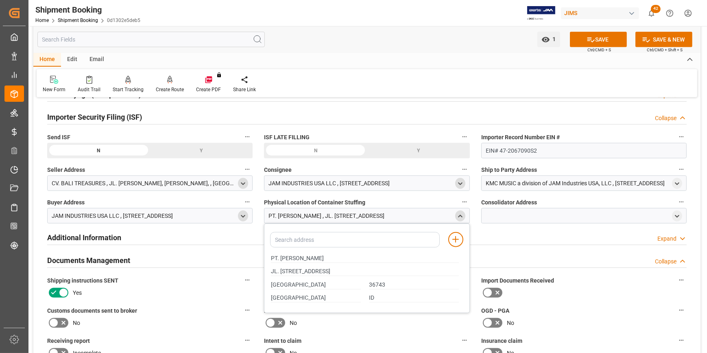
scroll to position [924, 0]
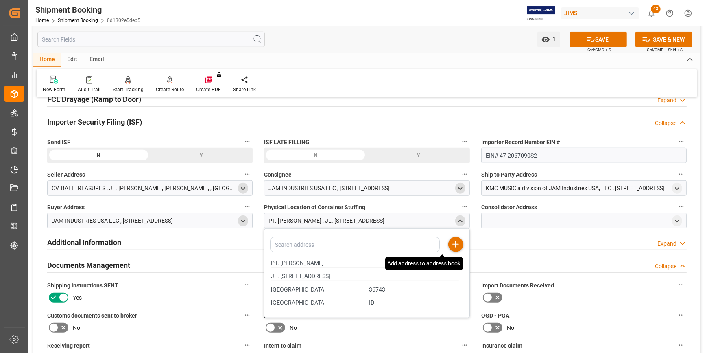
drag, startPoint x: 455, startPoint y: 242, endPoint x: 261, endPoint y: 325, distance: 211.3
click at [455, 242] on icon at bounding box center [456, 244] width 10 height 10
click at [492, 217] on div at bounding box center [583, 220] width 205 height 15
click at [454, 247] on icon at bounding box center [456, 244] width 10 height 10
click at [458, 223] on div "close menu" at bounding box center [460, 220] width 10 height 11
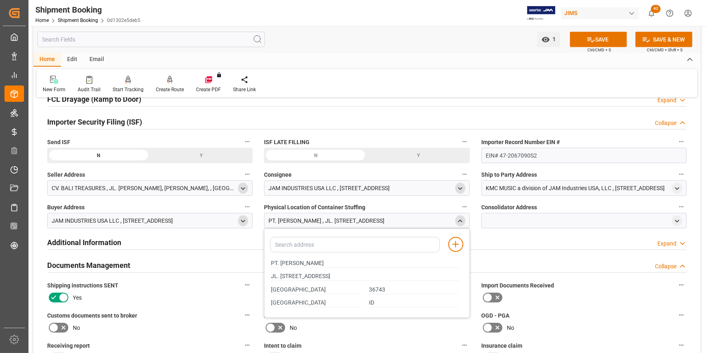
click at [460, 221] on icon "close menu" at bounding box center [460, 221] width 7 height 7
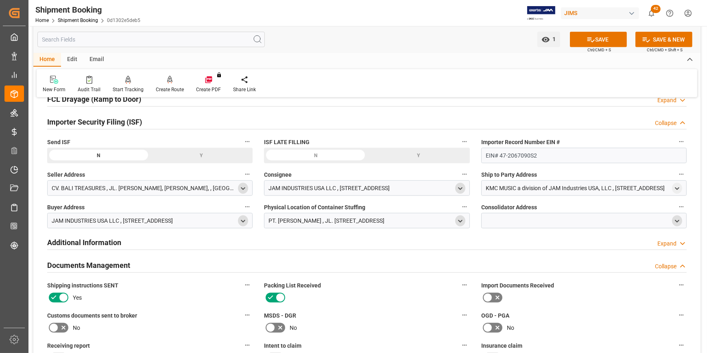
click at [674, 218] on icon "open menu" at bounding box center [676, 221] width 7 height 7
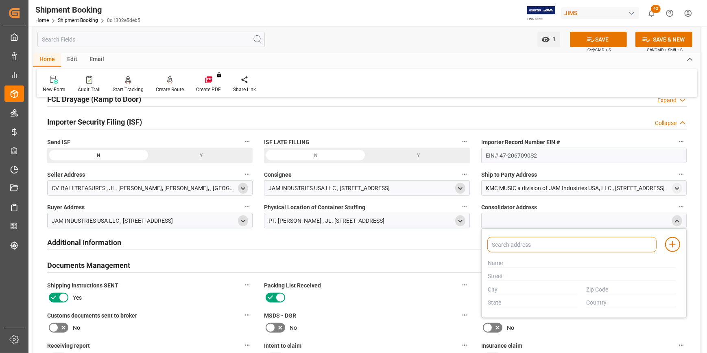
click at [534, 244] on input at bounding box center [571, 244] width 169 height 15
paste input "CV. BALI TREASURES"
type input "CV. BALI TREASURES"
click at [497, 260] on div at bounding box center [568, 257] width 169 height 9
click at [492, 262] on input "text" at bounding box center [582, 263] width 188 height 9
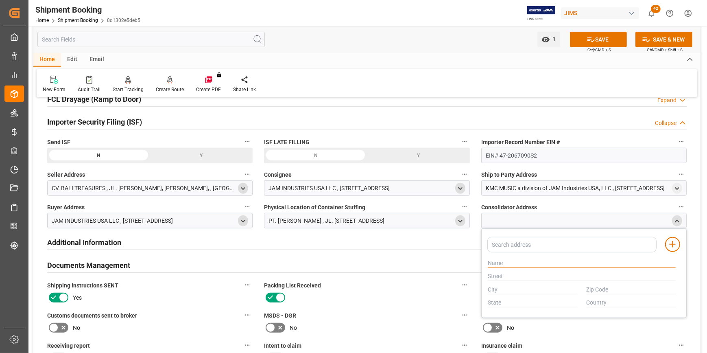
paste input "CV. BALI TREASURES"
type input "CV. BALI TREASURES"
click at [512, 274] on input "text" at bounding box center [582, 276] width 188 height 9
click at [244, 220] on polyline "open menu" at bounding box center [244, 221] width 4 height 2
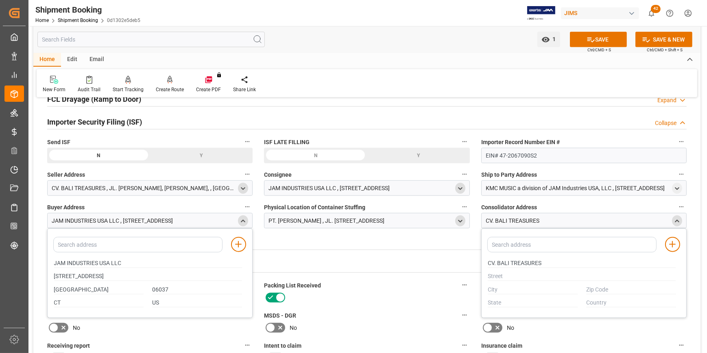
click at [239, 189] on div "open menu" at bounding box center [243, 188] width 10 height 11
click at [243, 189] on icon "open menu" at bounding box center [243, 188] width 7 height 7
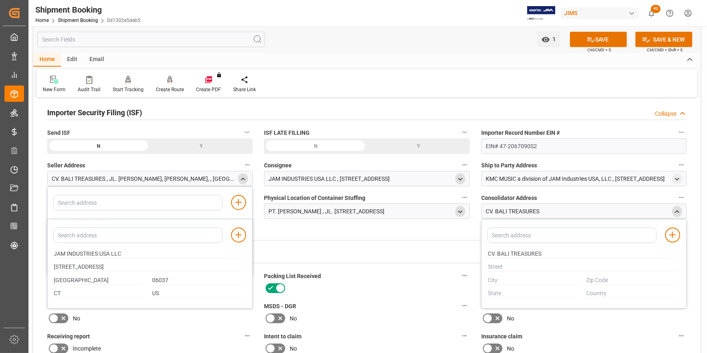
scroll to position [961, 0]
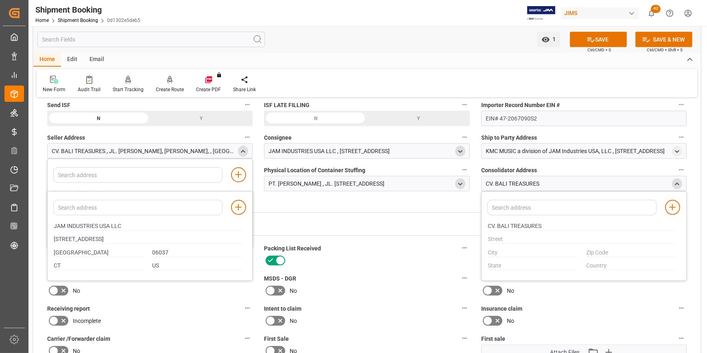
click at [241, 150] on icon "close menu" at bounding box center [243, 151] width 7 height 7
click at [242, 150] on polyline "open menu" at bounding box center [244, 151] width 4 height 2
click at [241, 150] on icon "close menu" at bounding box center [243, 151] width 7 height 7
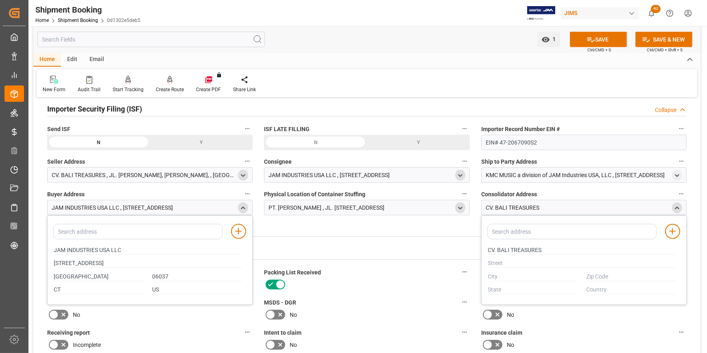
scroll to position [924, 0]
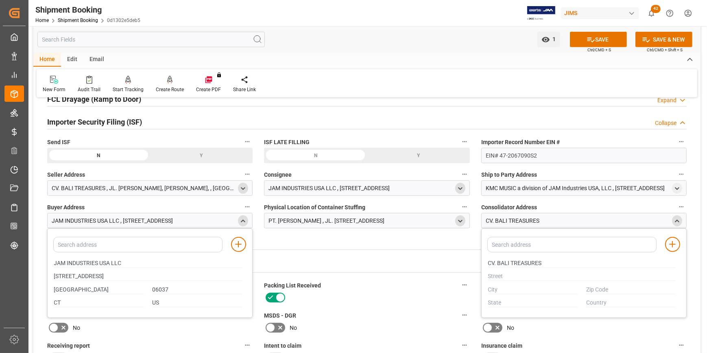
click at [244, 188] on icon "open menu" at bounding box center [243, 188] width 7 height 7
click at [207, 186] on div "CV. BALI TREASURES , JL. [PERSON_NAME], [PERSON_NAME], , [GEOGRAPHIC_DATA] , [G…" at bounding box center [144, 188] width 184 height 9
click at [240, 187] on icon "close menu" at bounding box center [243, 188] width 7 height 7
click at [241, 187] on icon "open menu" at bounding box center [243, 188] width 7 height 7
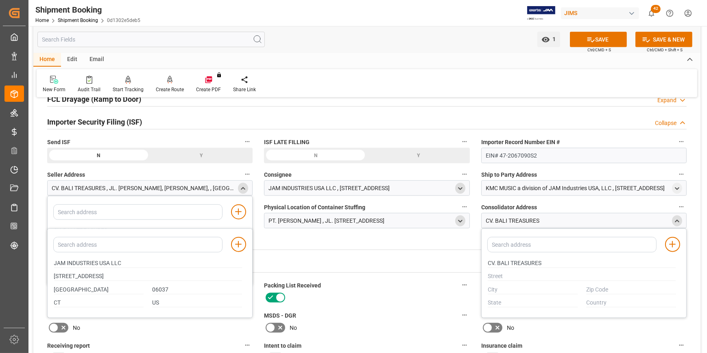
click at [242, 187] on polyline "close menu" at bounding box center [244, 188] width 4 height 2
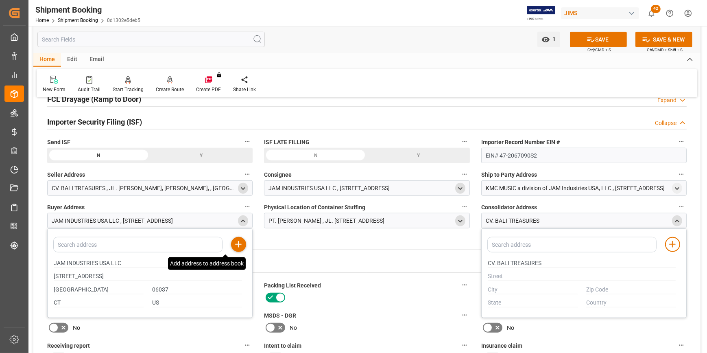
click at [236, 240] on icon at bounding box center [238, 244] width 10 height 10
click at [240, 219] on icon "close menu" at bounding box center [243, 221] width 7 height 7
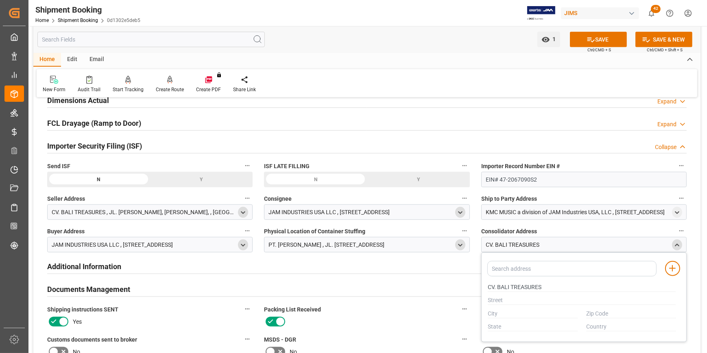
scroll to position [887, 0]
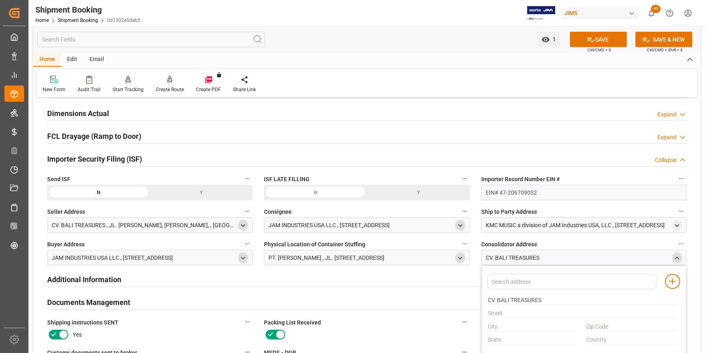
click at [240, 224] on icon "open menu" at bounding box center [243, 225] width 7 height 7
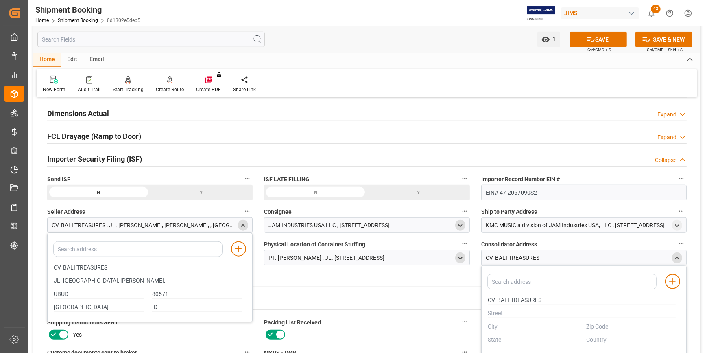
drag, startPoint x: 187, startPoint y: 283, endPoint x: 37, endPoint y: 293, distance: 150.0
click at [504, 317] on div at bounding box center [582, 313] width 196 height 13
click at [496, 314] on input "text" at bounding box center [582, 313] width 188 height 9
paste input "JL. [GEOGRAPHIC_DATA], [PERSON_NAME],"
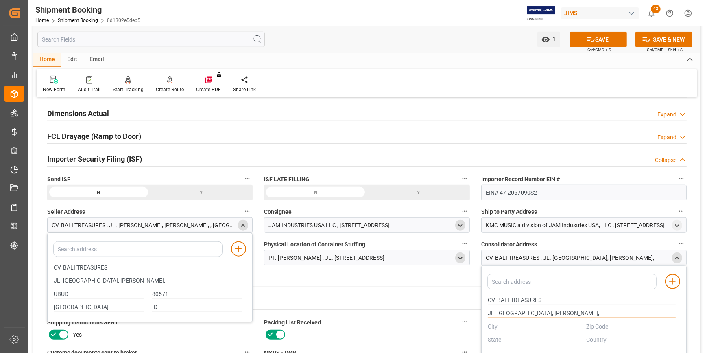
type input "JL. [GEOGRAPHIC_DATA], [PERSON_NAME],"
click at [508, 328] on input "text" at bounding box center [533, 326] width 90 height 9
click at [85, 293] on input "UBUD" at bounding box center [99, 294] width 90 height 9
drag, startPoint x: 71, startPoint y: 292, endPoint x: 41, endPoint y: 292, distance: 29.7
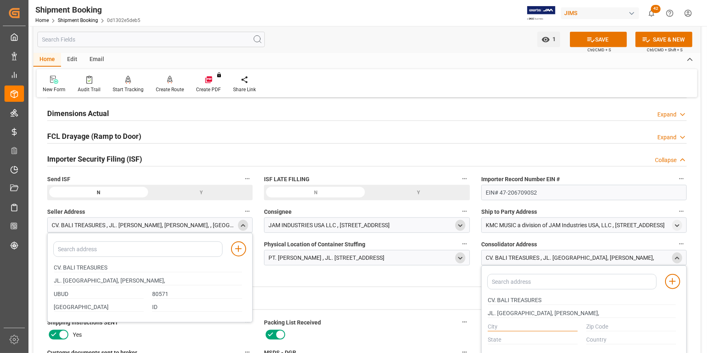
click at [499, 325] on input "text" at bounding box center [533, 326] width 90 height 9
paste input "UBUD"
type input "UBUD"
click at [612, 325] on input "text" at bounding box center [631, 326] width 90 height 9
click at [155, 291] on input "80571" at bounding box center [197, 294] width 90 height 9
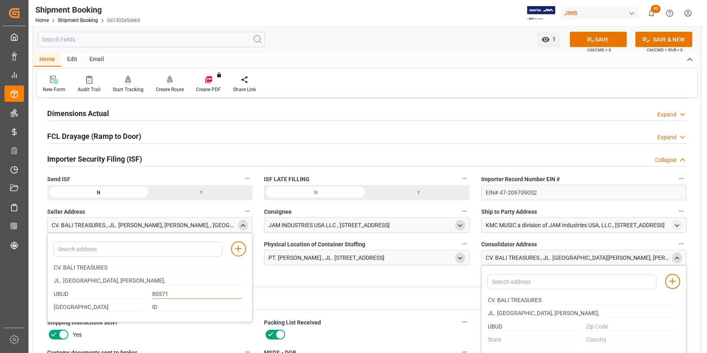
click at [155, 291] on input "80571" at bounding box center [197, 294] width 90 height 9
click at [587, 327] on input "text" at bounding box center [631, 326] width 90 height 9
paste input "80571"
type input "80571"
click at [493, 336] on input "text" at bounding box center [533, 339] width 90 height 9
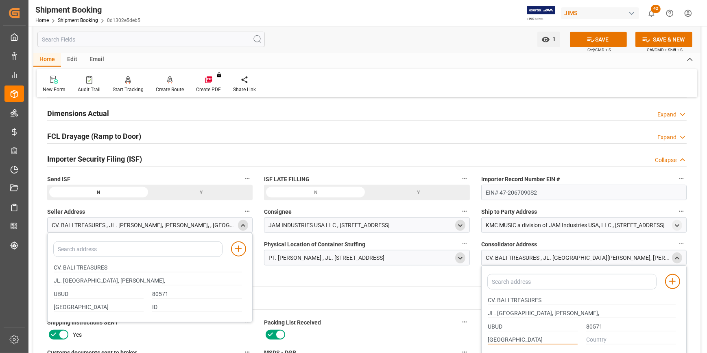
type input "[GEOGRAPHIC_DATA]"
click at [596, 338] on input "text" at bounding box center [631, 339] width 90 height 9
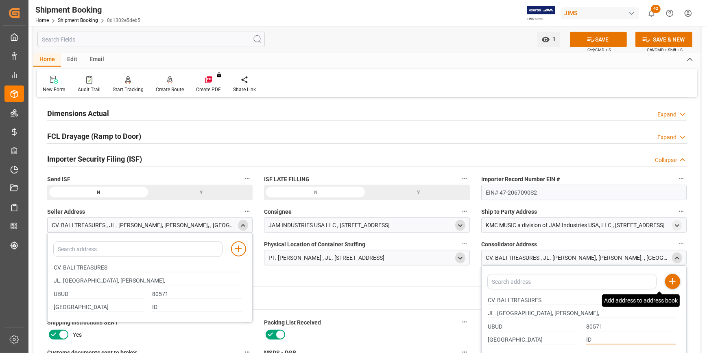
type input "ID"
click at [671, 285] on div "Add address to address book" at bounding box center [672, 281] width 15 height 15
click at [678, 257] on icon "close menu" at bounding box center [676, 258] width 7 height 7
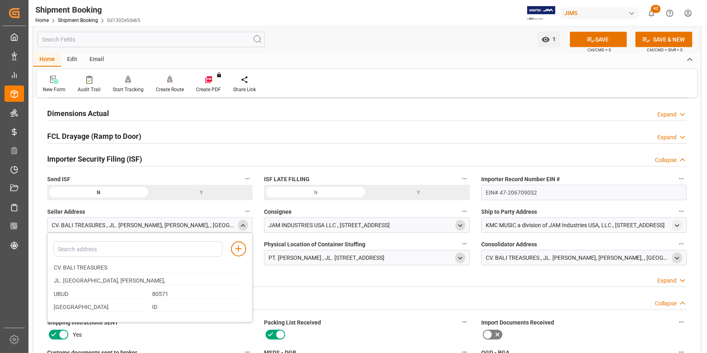
click at [240, 225] on icon "close menu" at bounding box center [243, 225] width 7 height 7
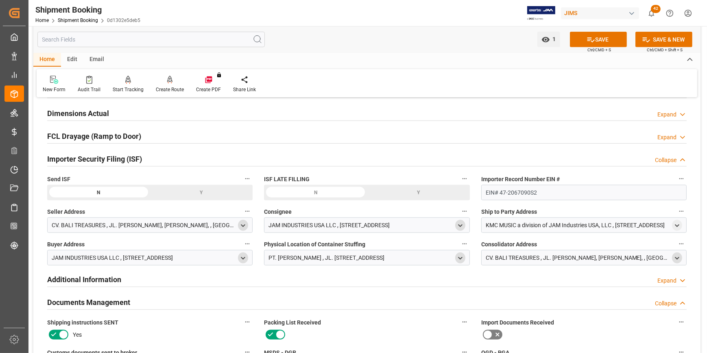
scroll to position [850, 0]
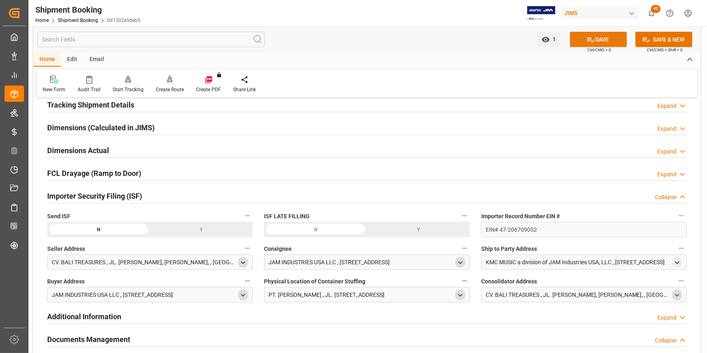
drag, startPoint x: 609, startPoint y: 44, endPoint x: 455, endPoint y: 163, distance: 194.0
click at [609, 44] on button "SAVE" at bounding box center [598, 39] width 57 height 15
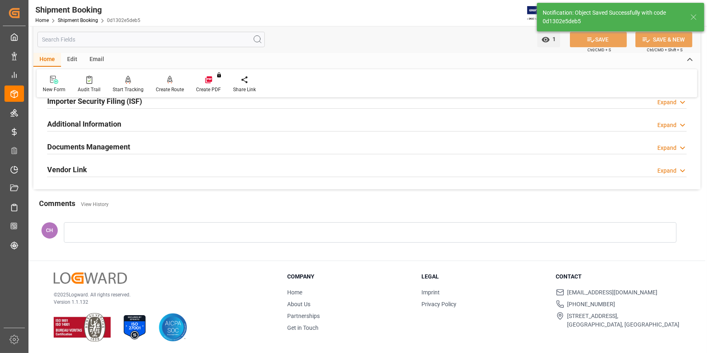
scroll to position [90, 0]
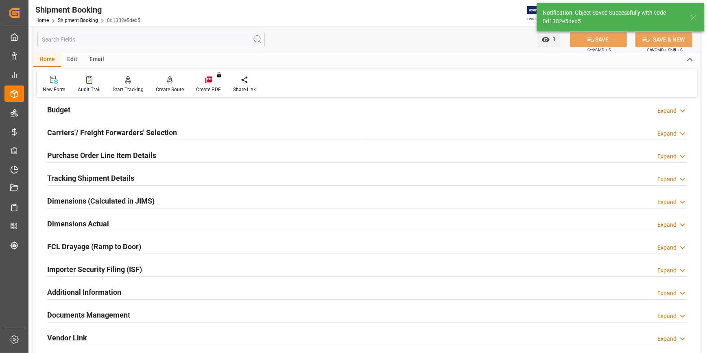
click at [110, 316] on h2 "Documents Management" at bounding box center [88, 314] width 83 height 11
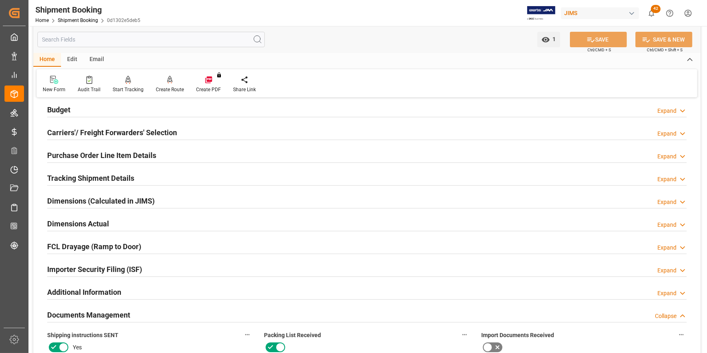
click at [110, 265] on h2 "Importer Security Filing (ISF)" at bounding box center [94, 269] width 95 height 11
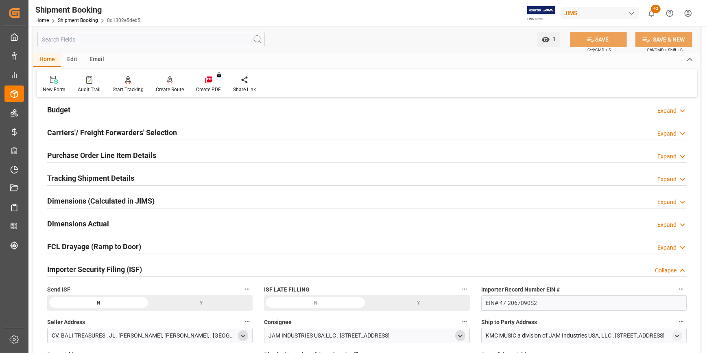
click at [197, 299] on div "Y" at bounding box center [201, 302] width 103 height 15
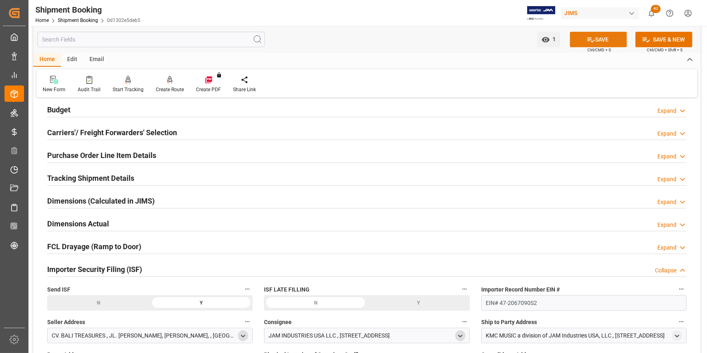
click at [587, 42] on icon at bounding box center [590, 39] width 9 height 9
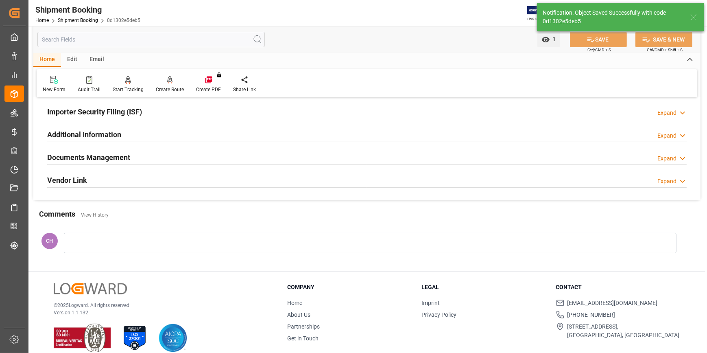
scroll to position [257, 0]
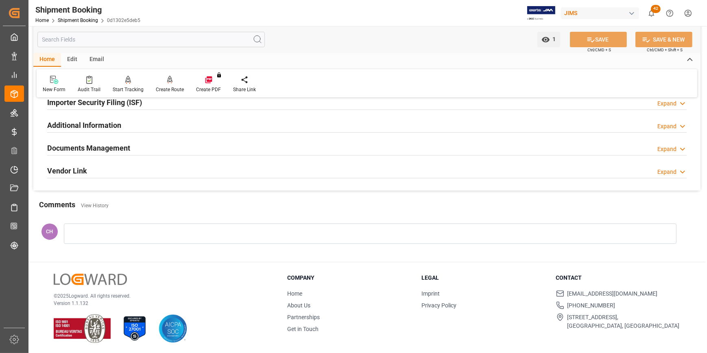
drag, startPoint x: 104, startPoint y: 103, endPoint x: 163, endPoint y: 183, distance: 99.1
click at [103, 103] on h2 "Importer Security Filing (ISF)" at bounding box center [94, 102] width 95 height 11
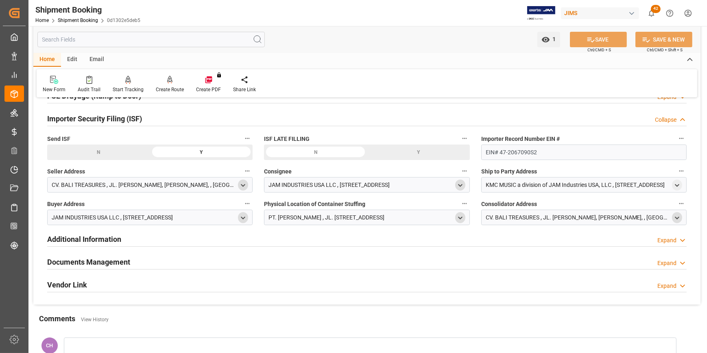
scroll to position [259, 0]
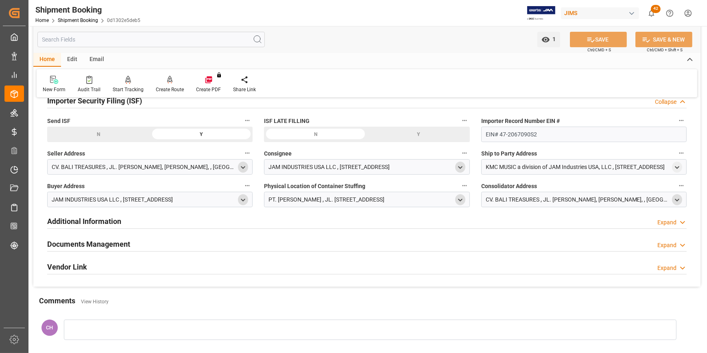
click at [62, 219] on h2 "Additional Information" at bounding box center [84, 221] width 74 height 11
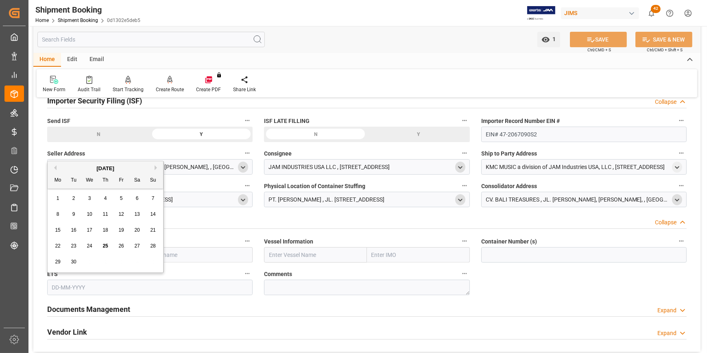
click at [81, 283] on input "text" at bounding box center [149, 286] width 205 height 15
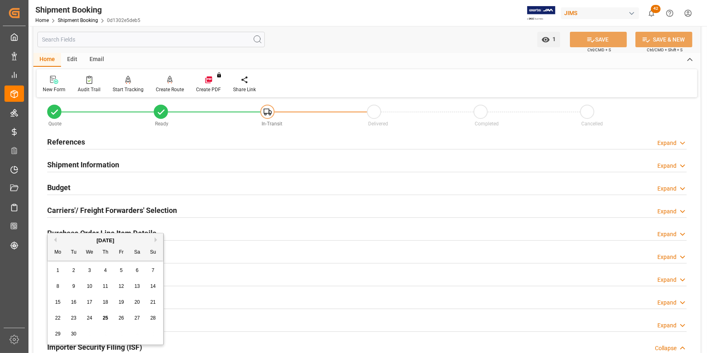
scroll to position [0, 0]
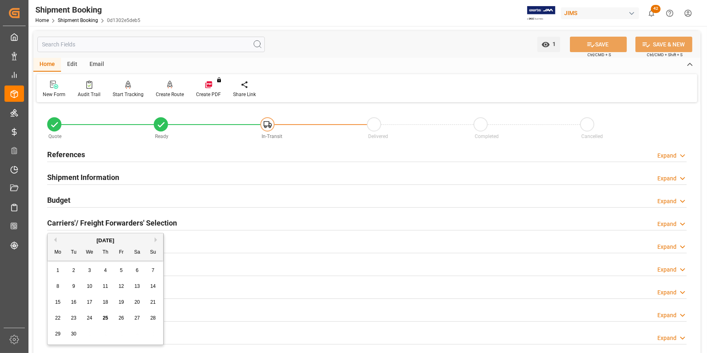
click at [251, 213] on div "Carriers'/ Freight Forwarders' Selection Expand" at bounding box center [366, 222] width 651 height 23
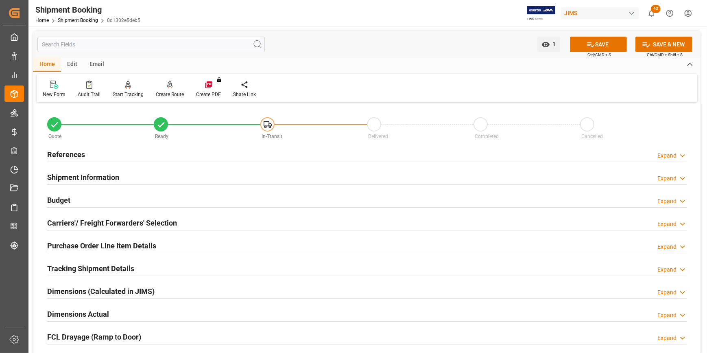
click at [362, 344] on div "FCL Drayage (Ramp to Door) Expand" at bounding box center [366, 336] width 651 height 23
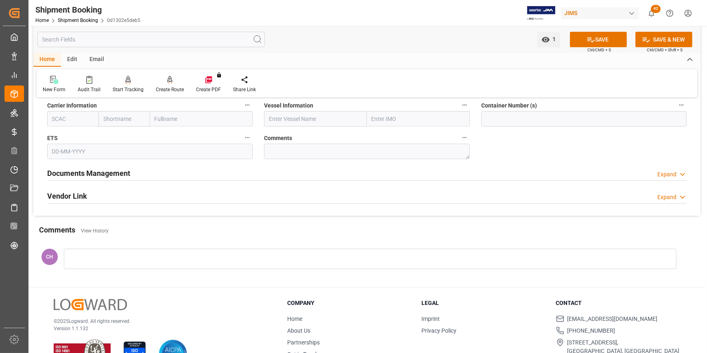
scroll to position [420, 0]
